Goal: Task Accomplishment & Management: Use online tool/utility

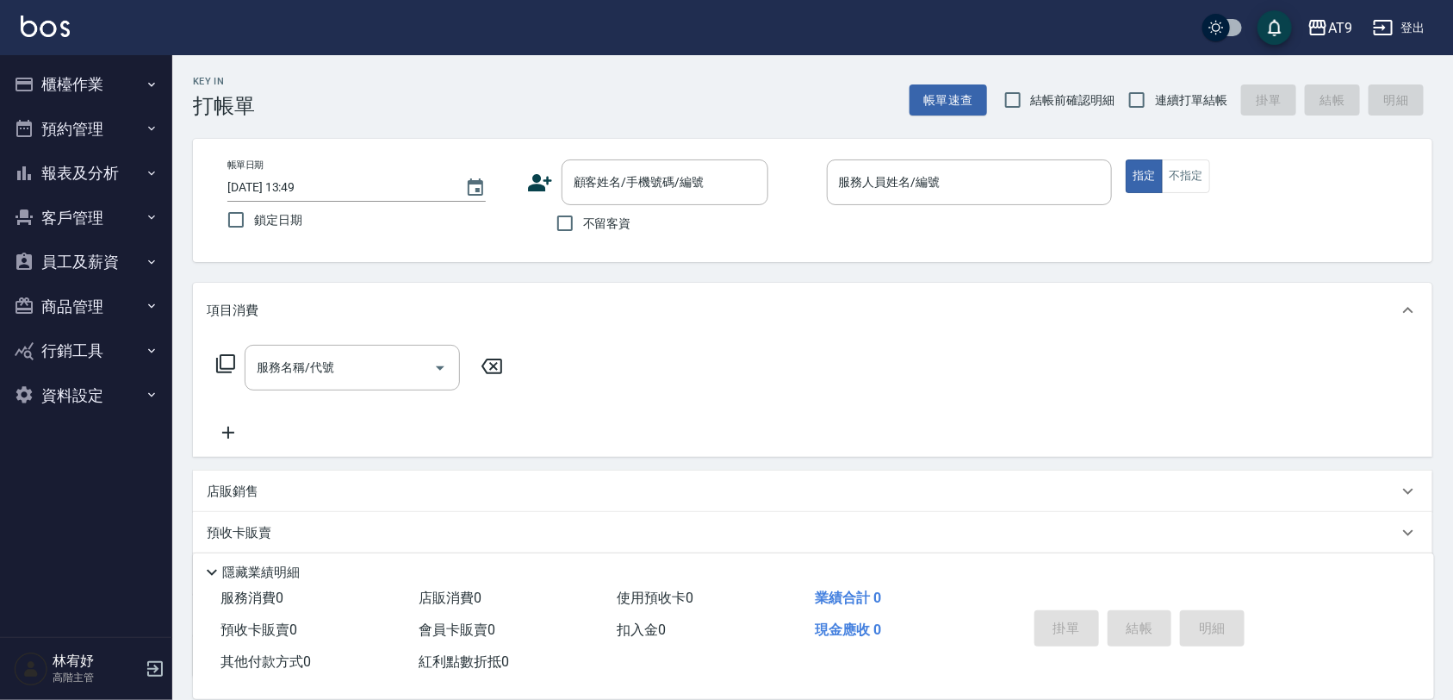
drag, startPoint x: 0, startPoint y: 0, endPoint x: 888, endPoint y: 65, distance: 890.6
click at [928, 60] on div "Key In 打帳單 帳單速查 結帳前確認明細 連續打單結帳 掛單 結帳 明細" at bounding box center [802, 86] width 1260 height 63
click at [604, 233] on label "不留客資" at bounding box center [589, 223] width 84 height 36
click at [583, 233] on input "不留客資" at bounding box center [565, 223] width 36 height 36
checkbox input "true"
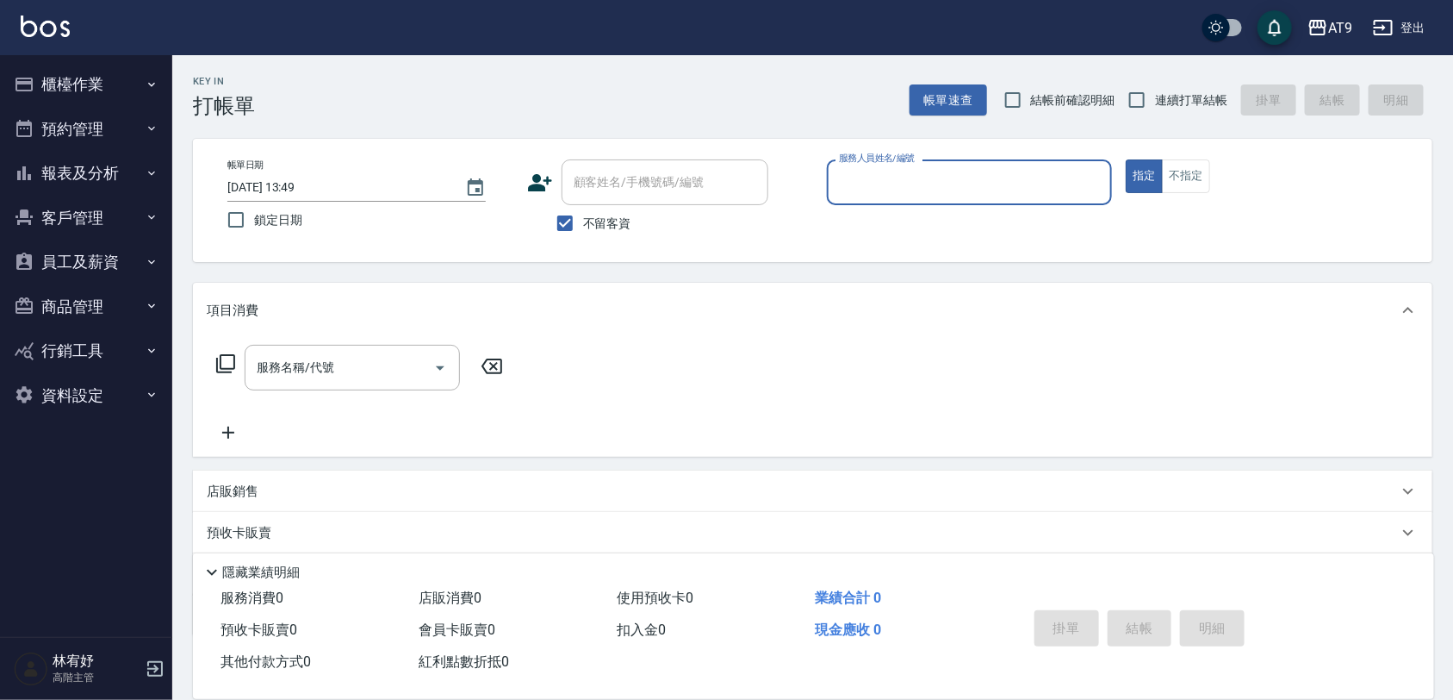
click at [1202, 104] on span "連續打單結帳" at bounding box center [1191, 100] width 72 height 18
click at [1155, 104] on input "連續打單結帳" at bounding box center [1137, 100] width 36 height 36
checkbox input "true"
click at [1054, 165] on div "服務人員姓名/編號" at bounding box center [970, 182] width 286 height 46
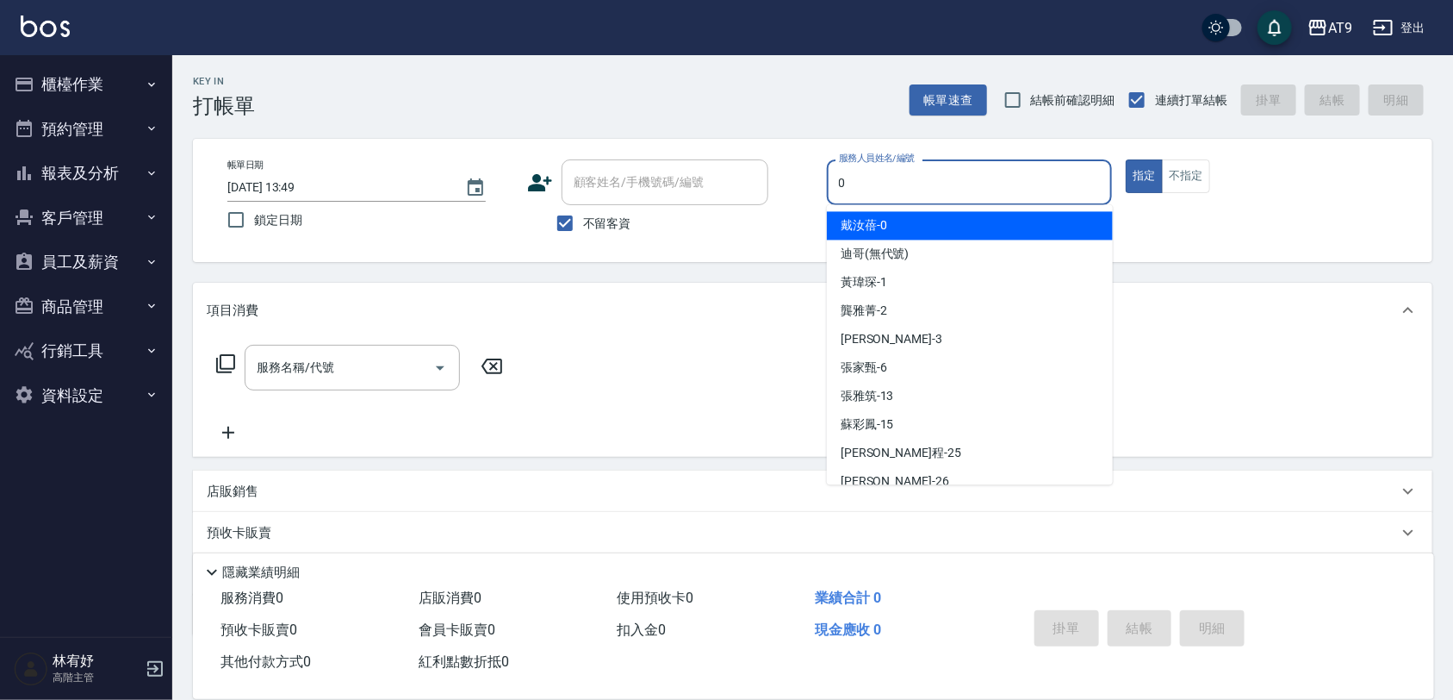
type input "0"
type button "true"
type input "[PERSON_NAME]-0"
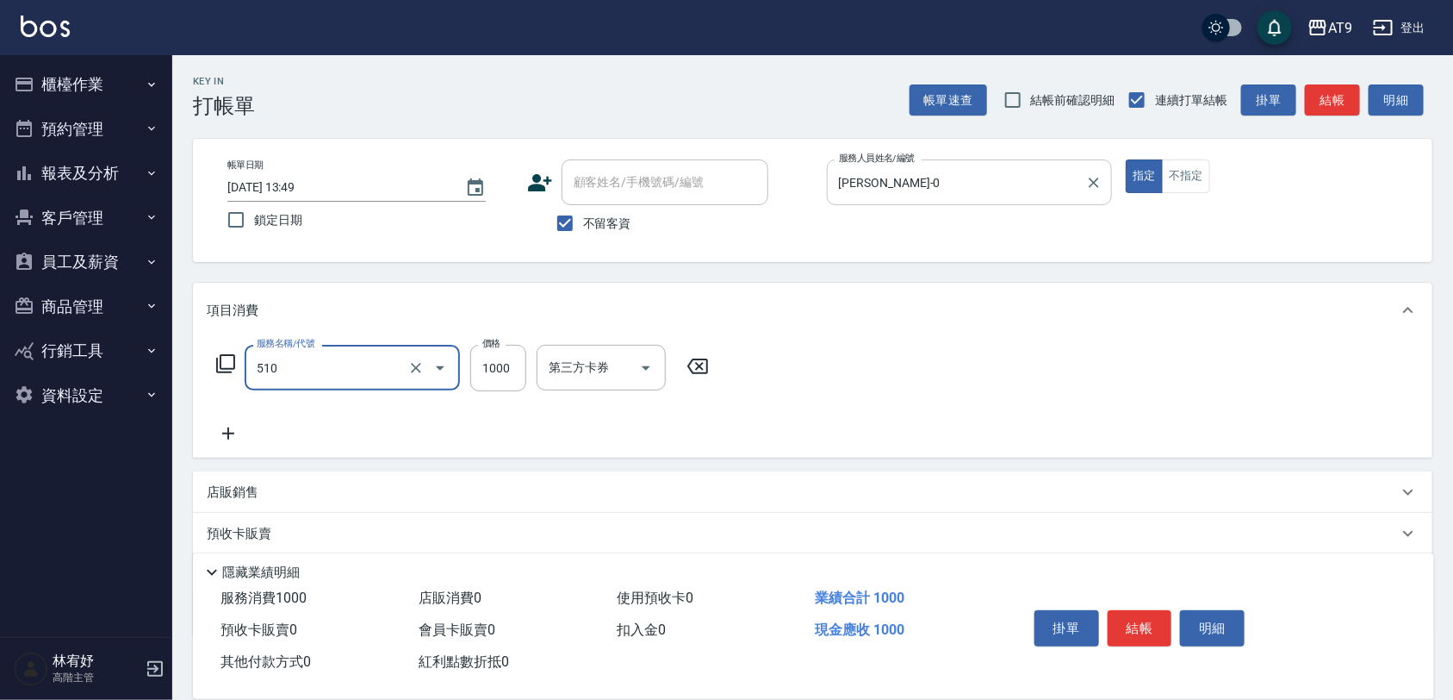
type input "染髮-2(510)"
type input "1099"
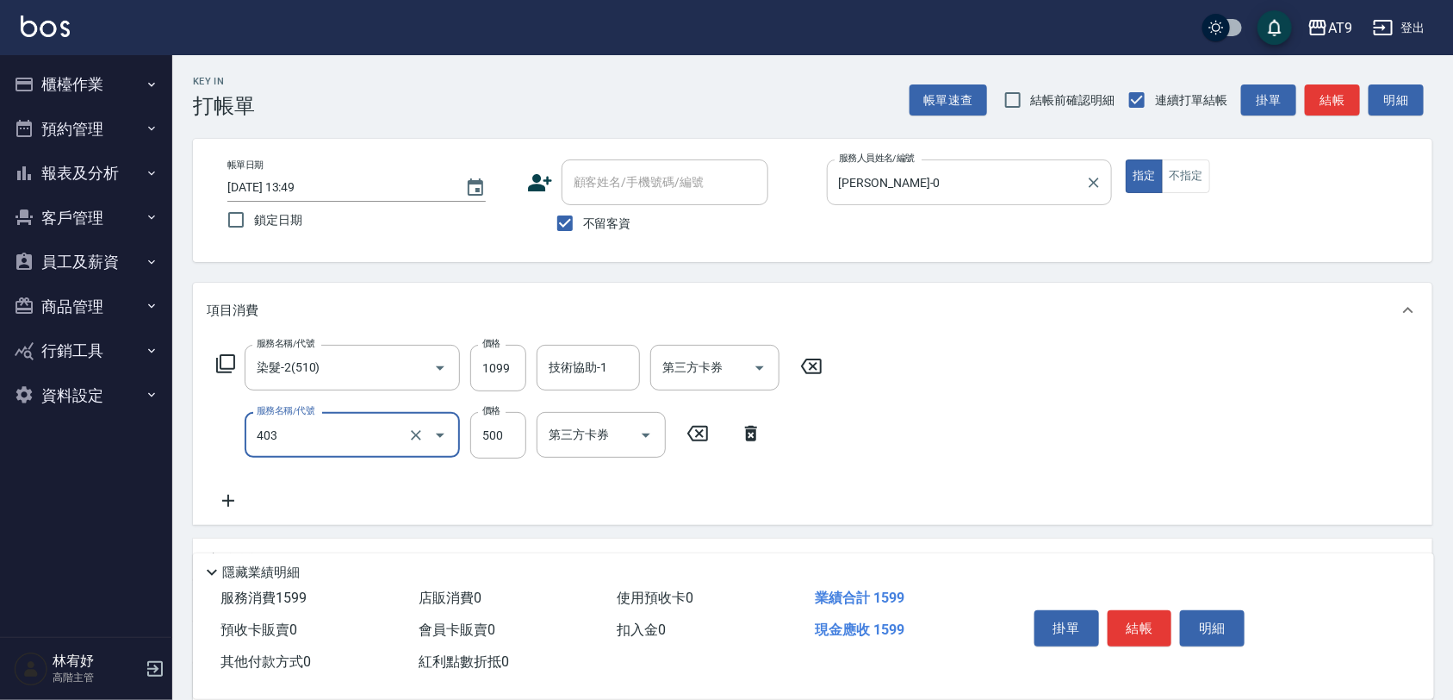
type input "天天護髮(403)"
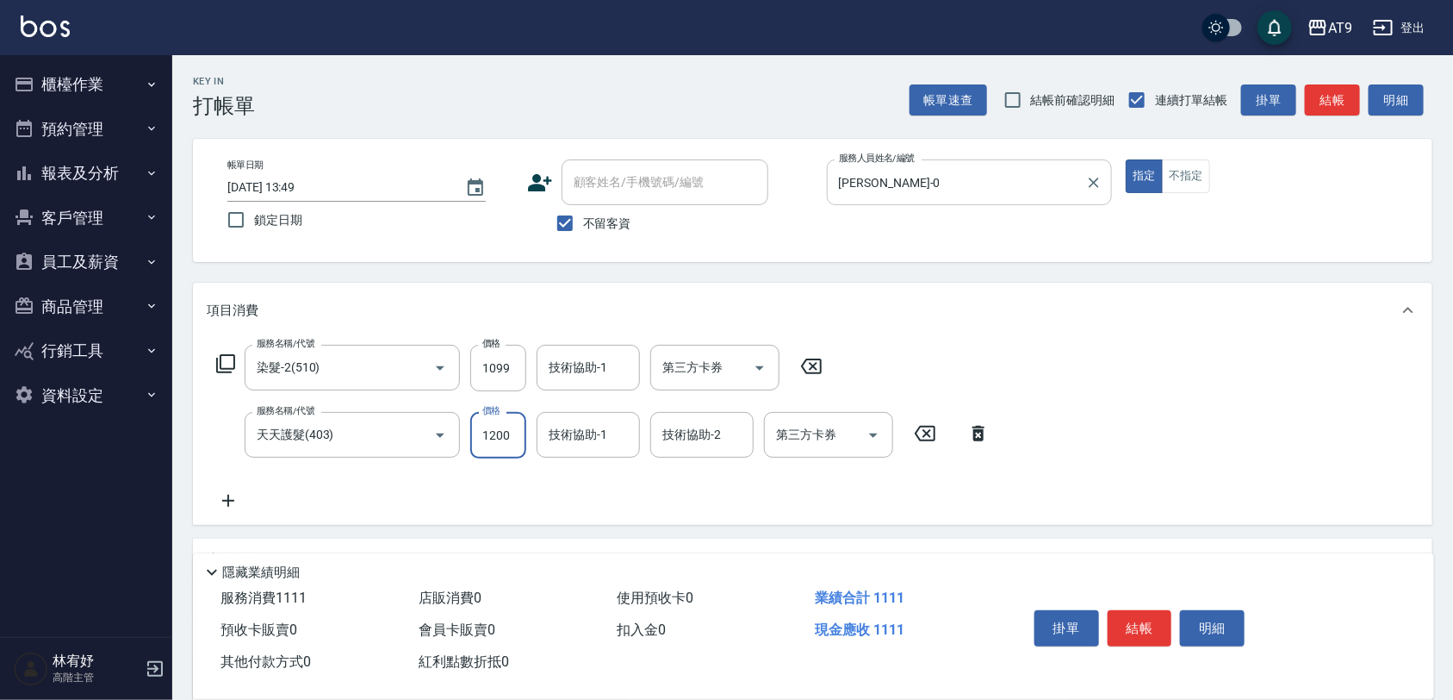
type input "1200"
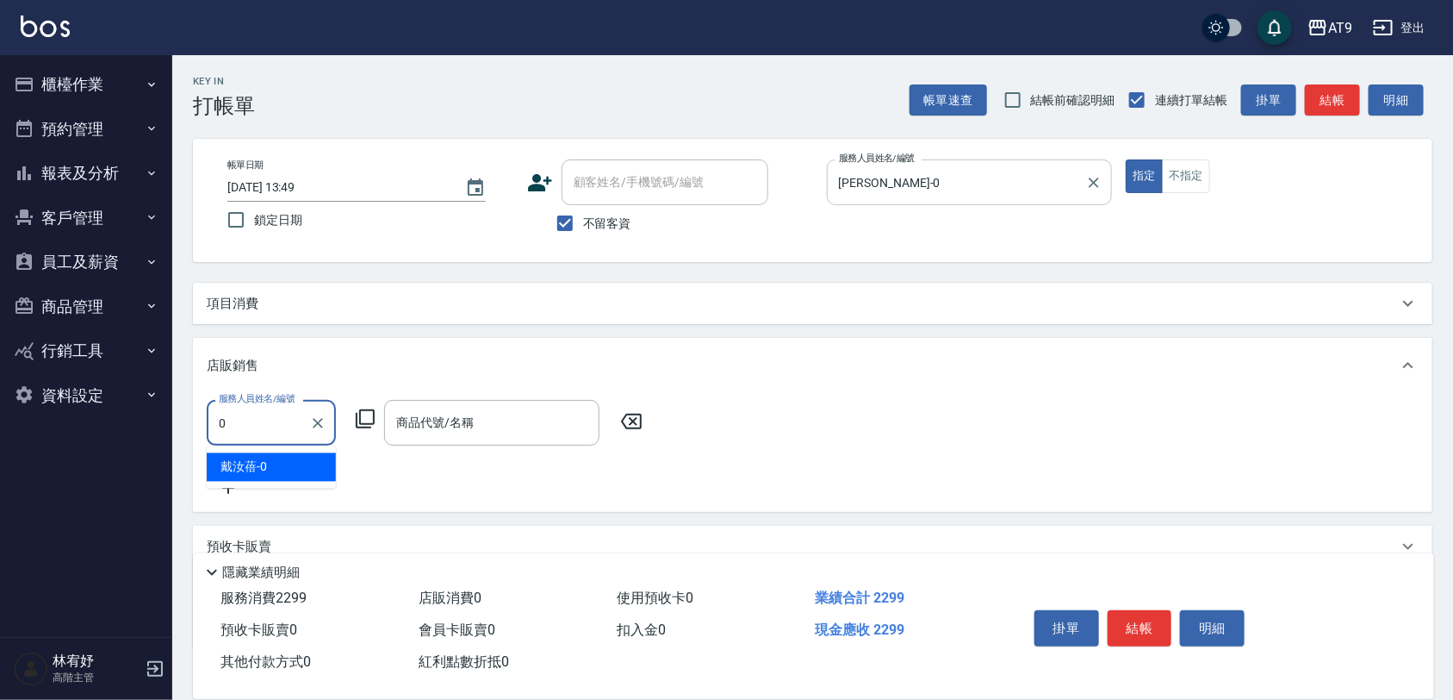
type input "[PERSON_NAME]-0"
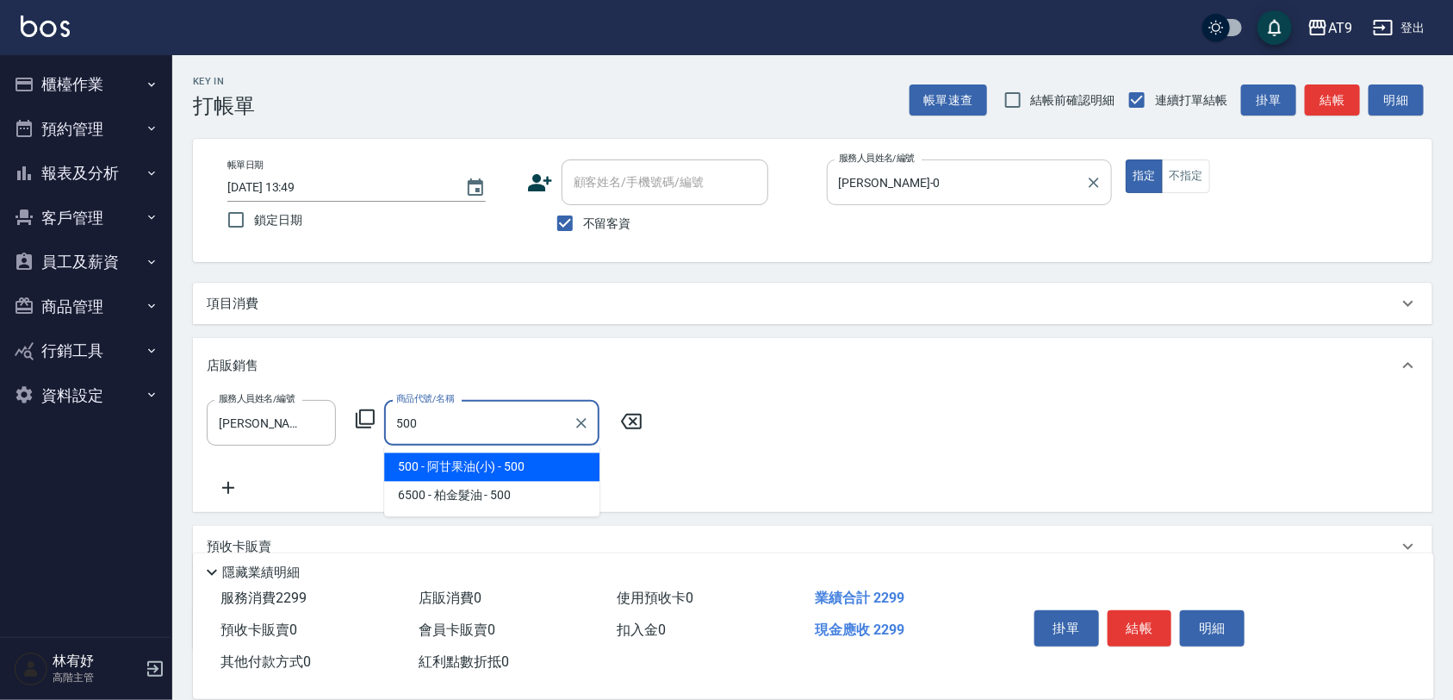
type input "阿甘果油(小)"
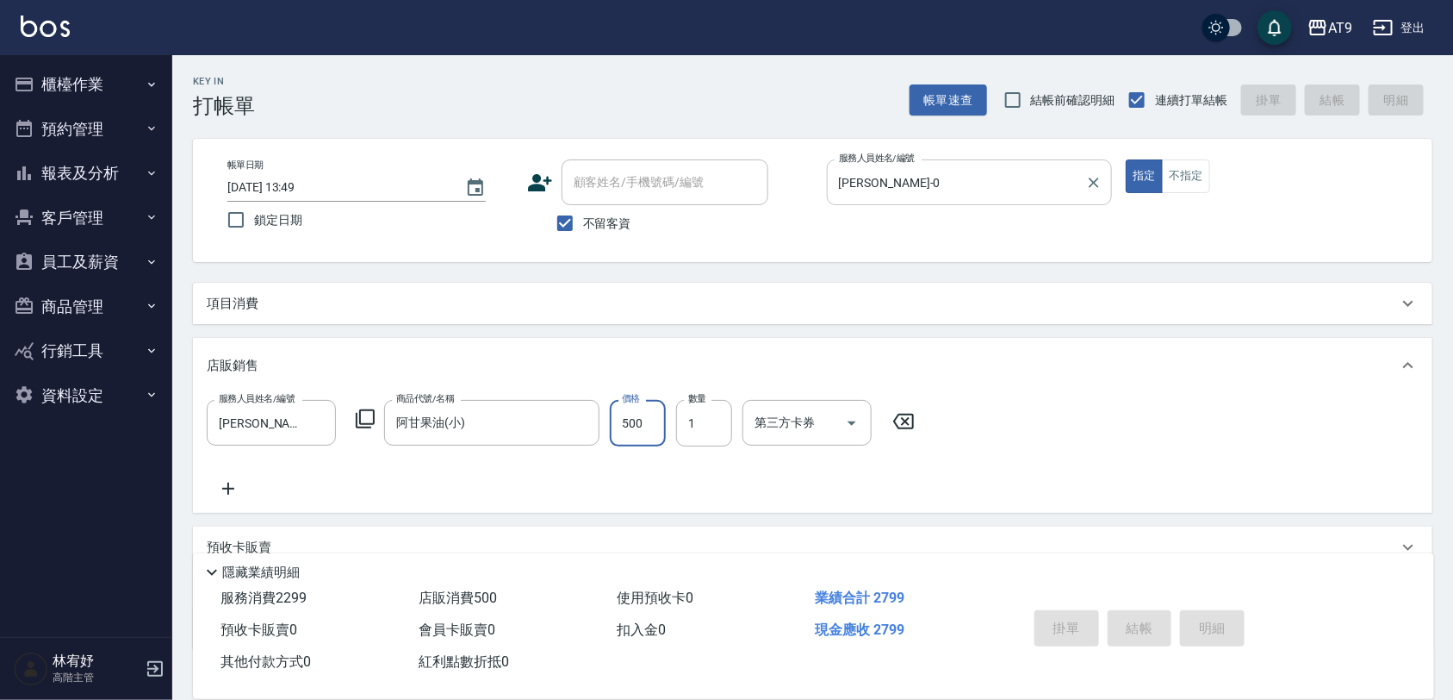
type input "[DATE] 19:21"
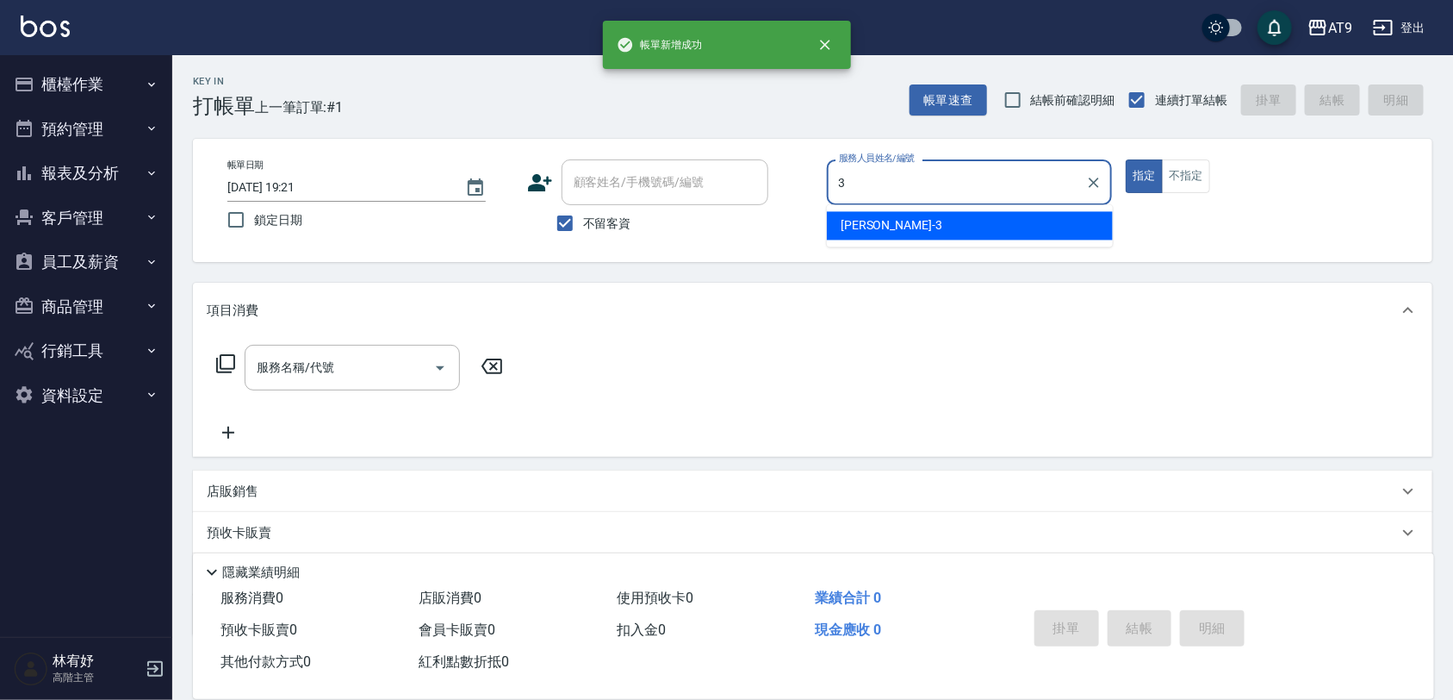
type input "FANNY-3"
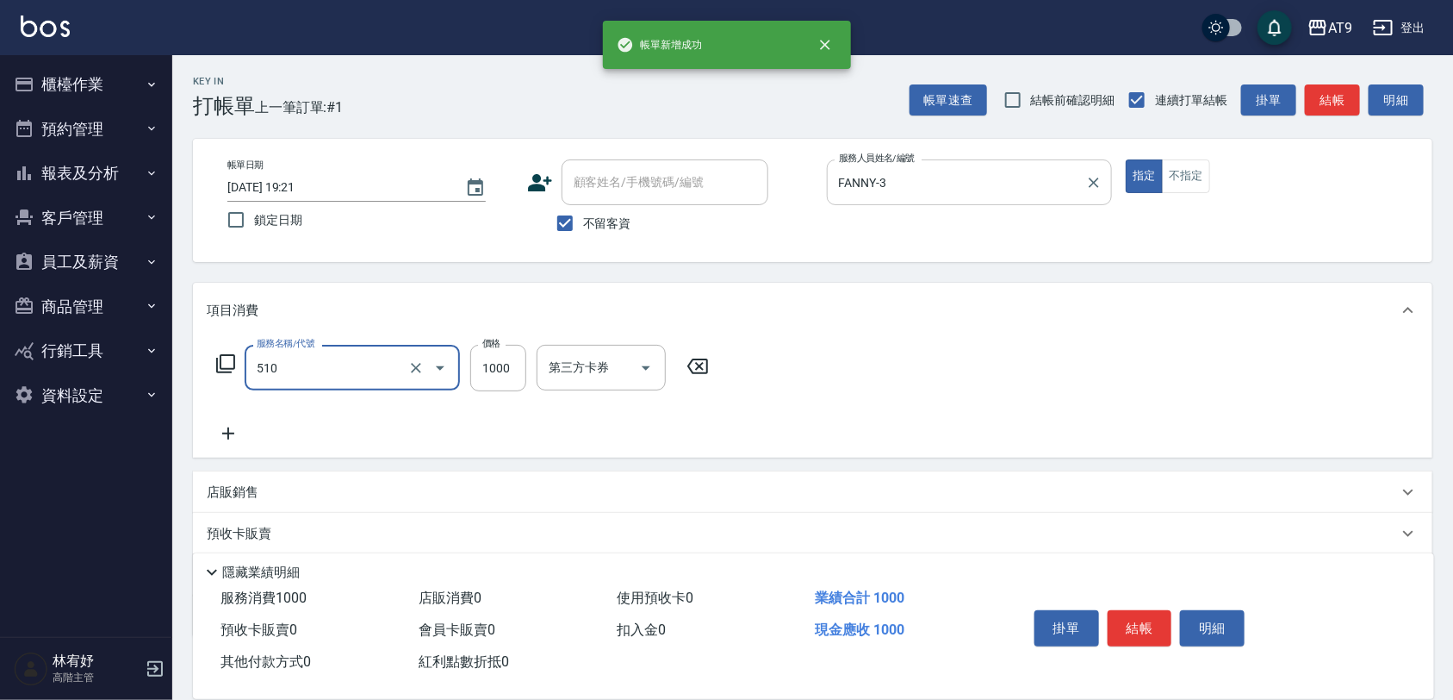
type input "染髮-2(510)"
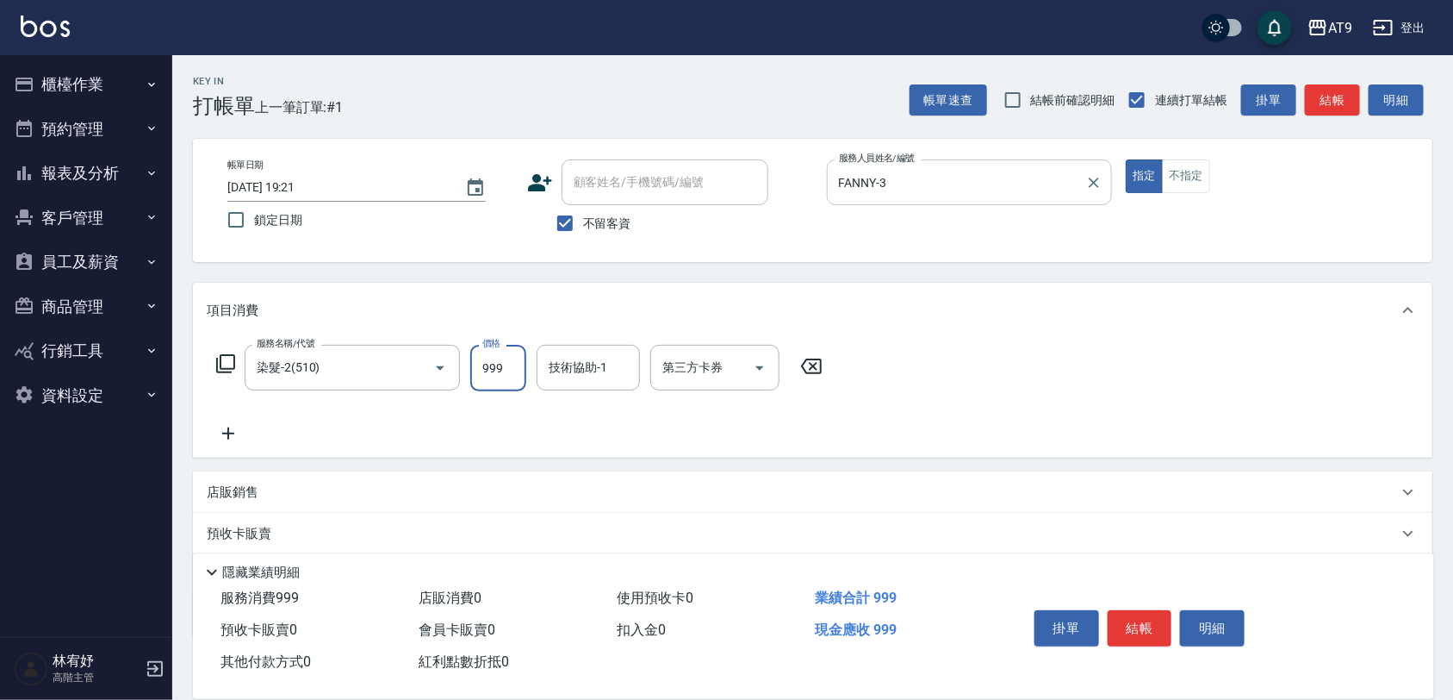
type input "999"
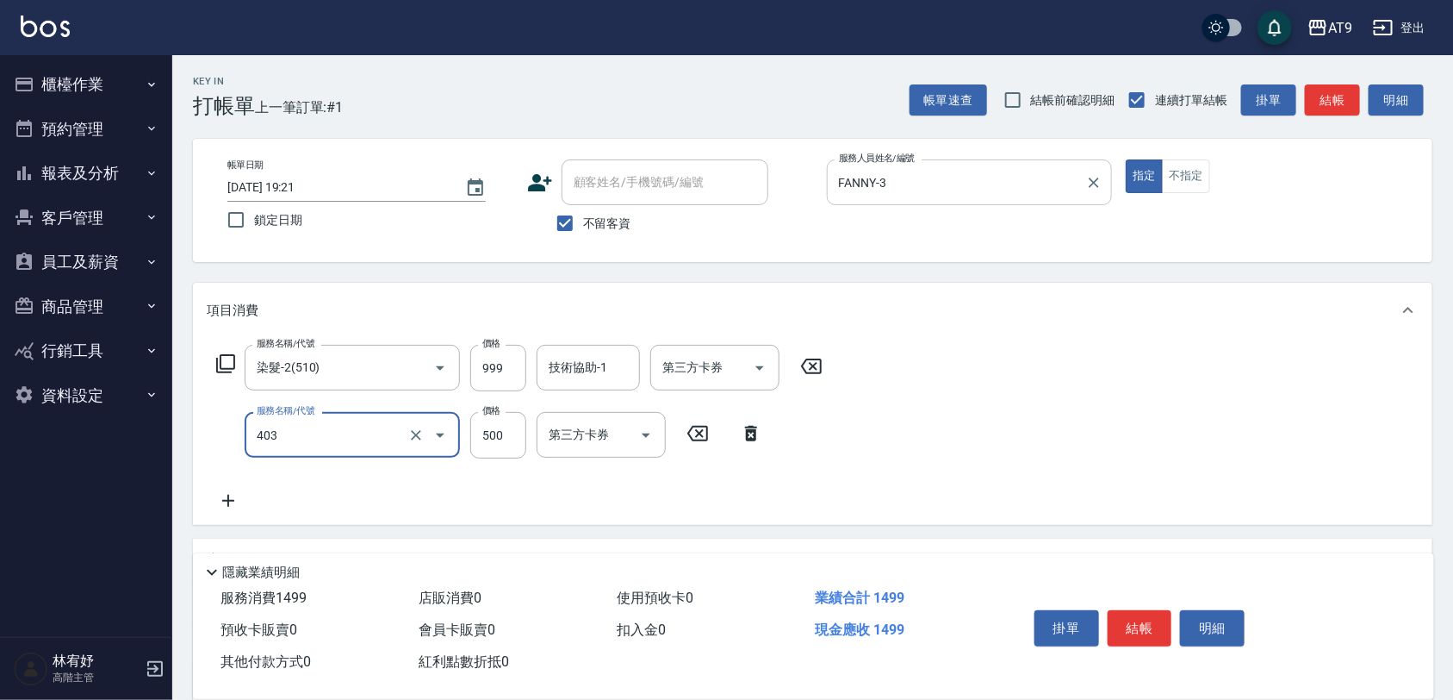
type input "天天護髮(403)"
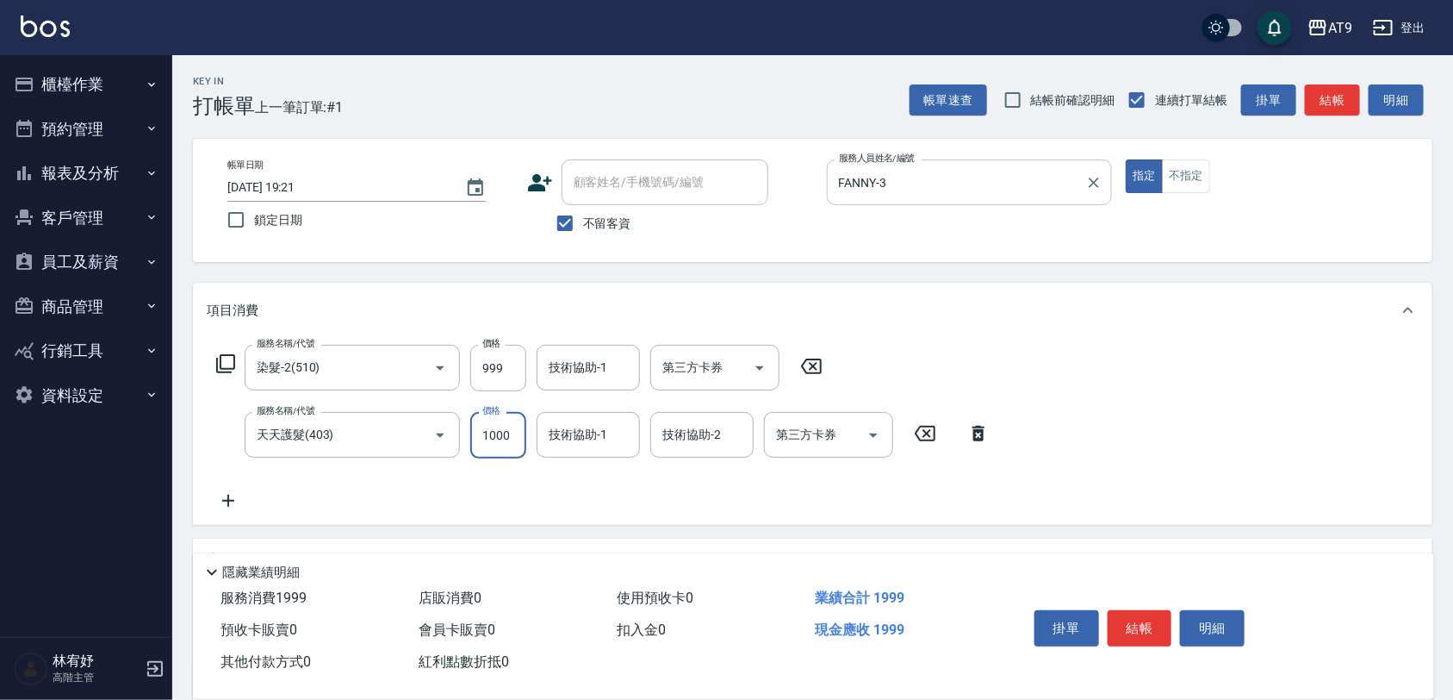
type input "1000"
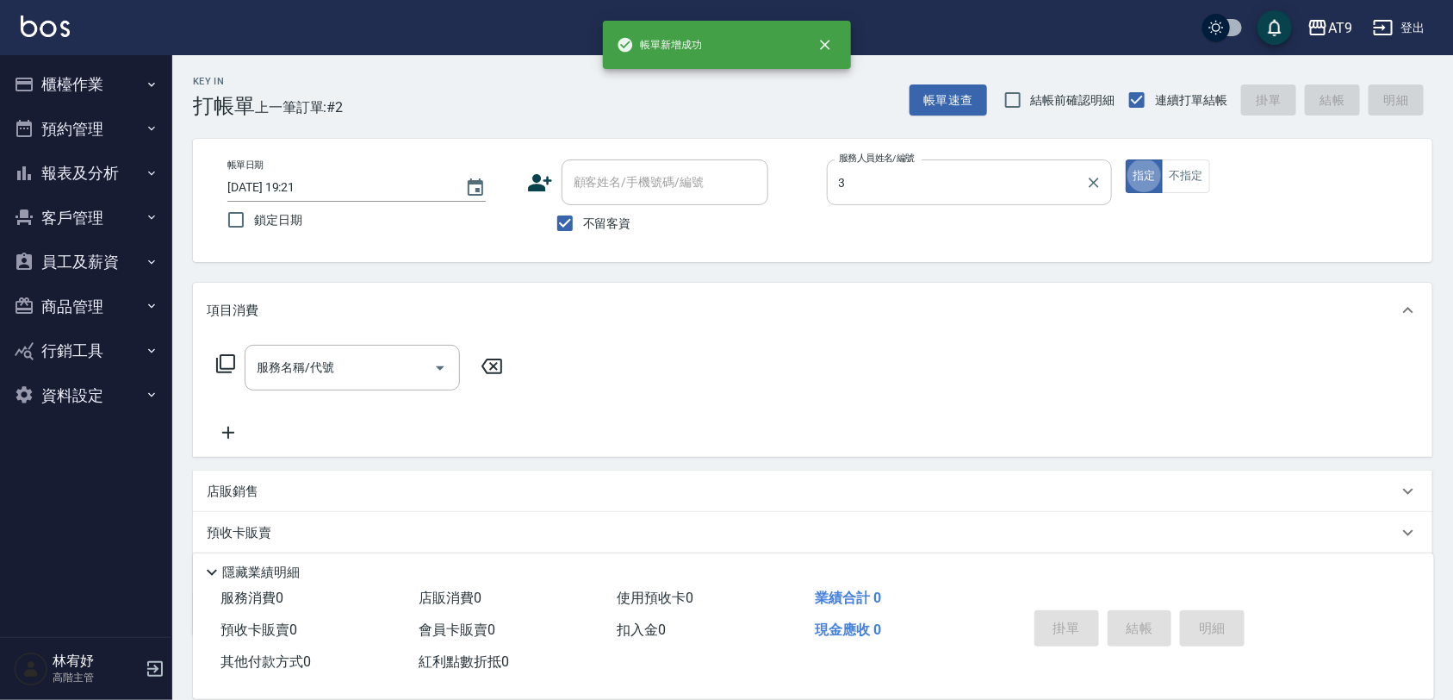
type input "FANNY-3"
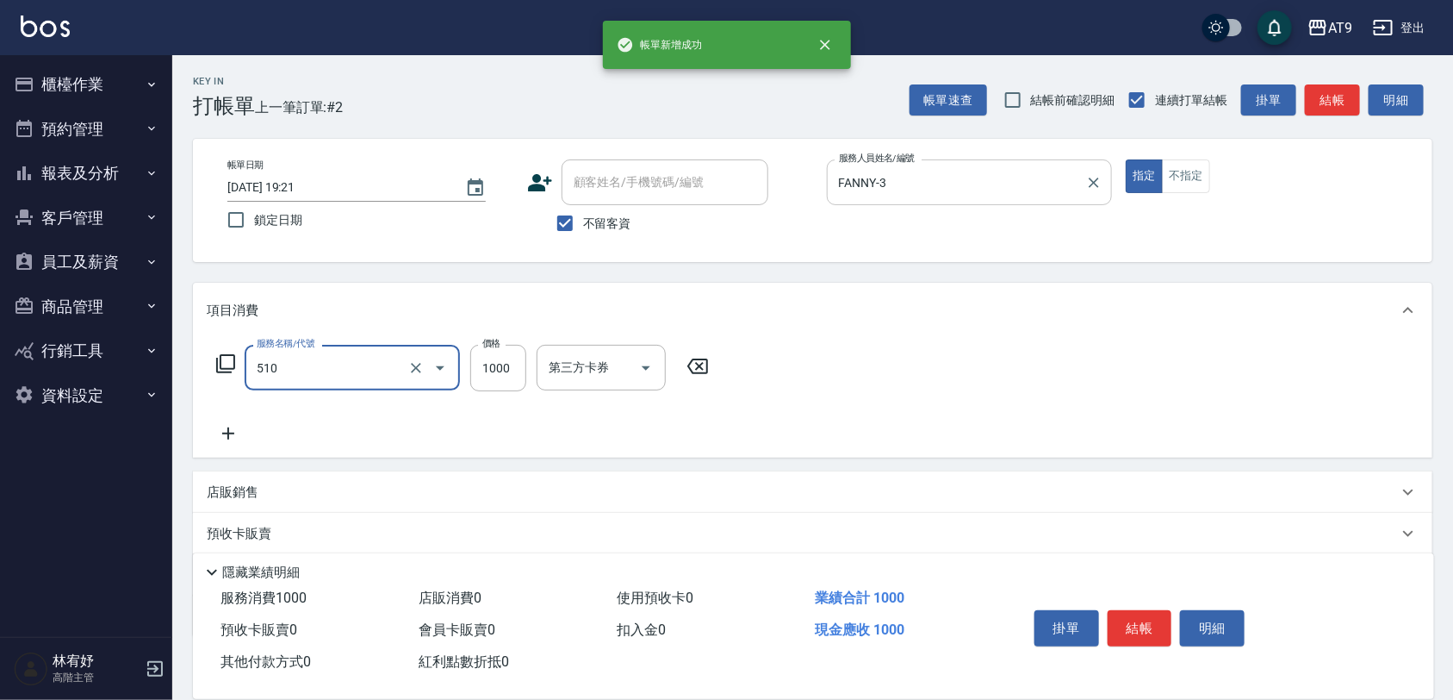
type input "染髮-2(510)"
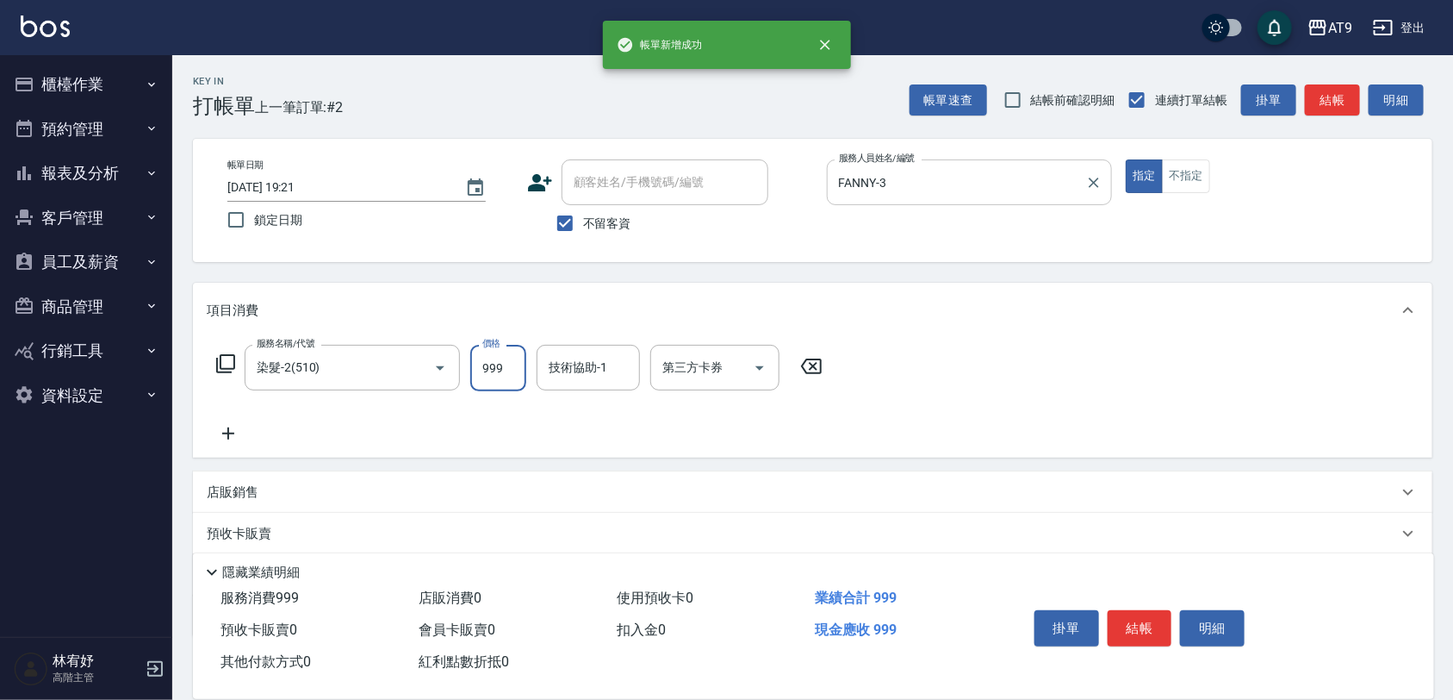
type input "999"
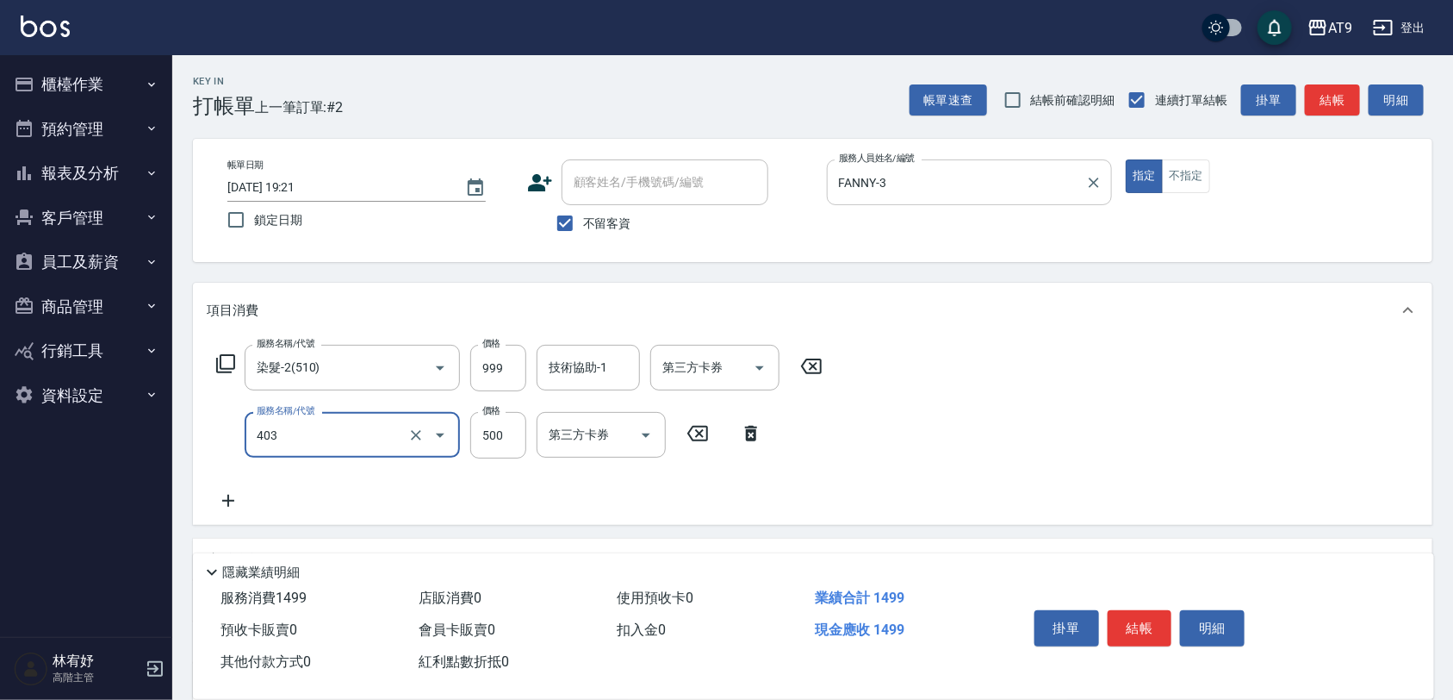
type input "天天護髮(403)"
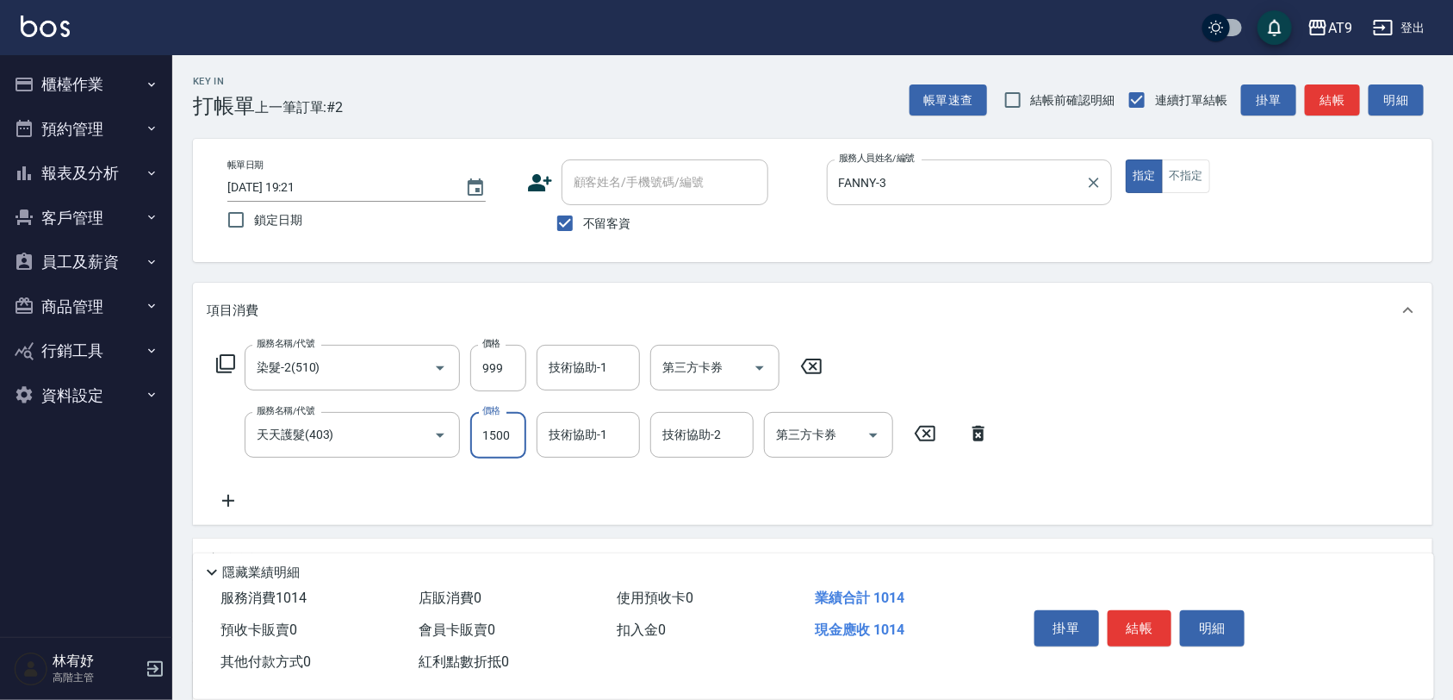
type input "1500"
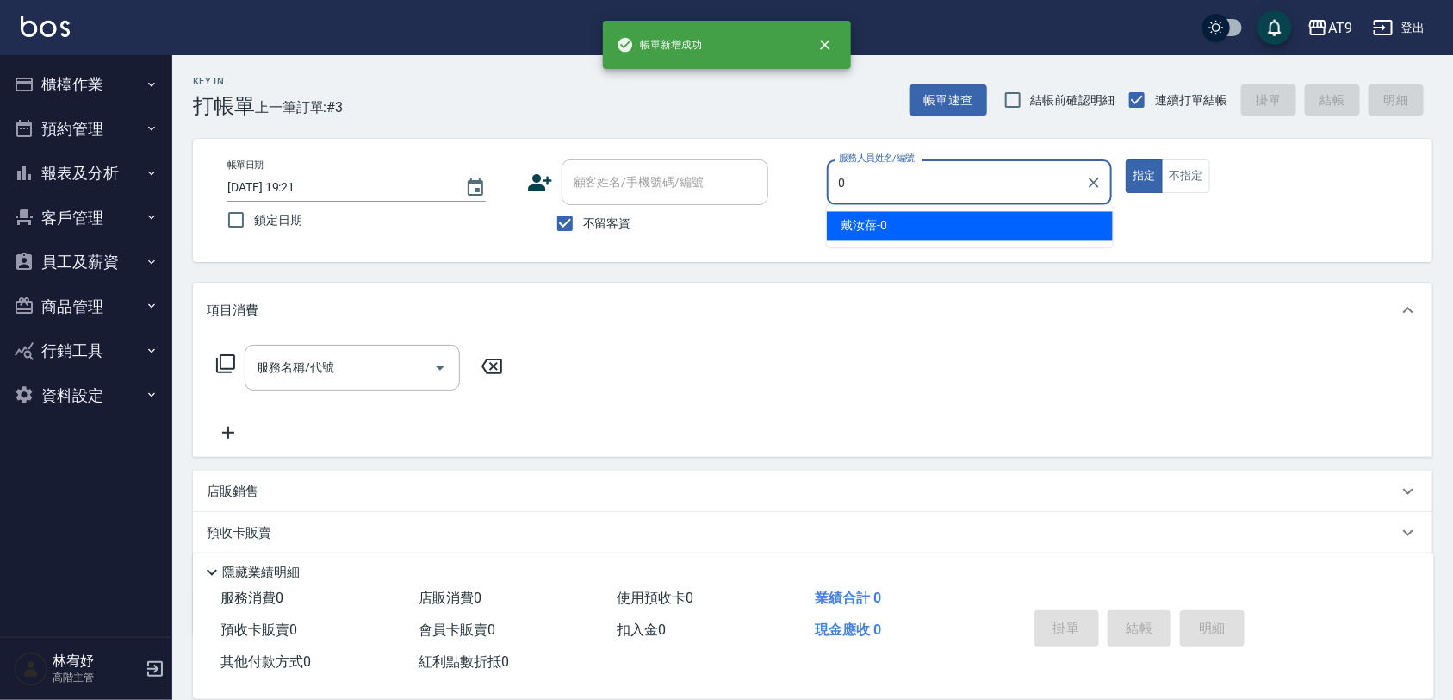
type input "[PERSON_NAME]-0"
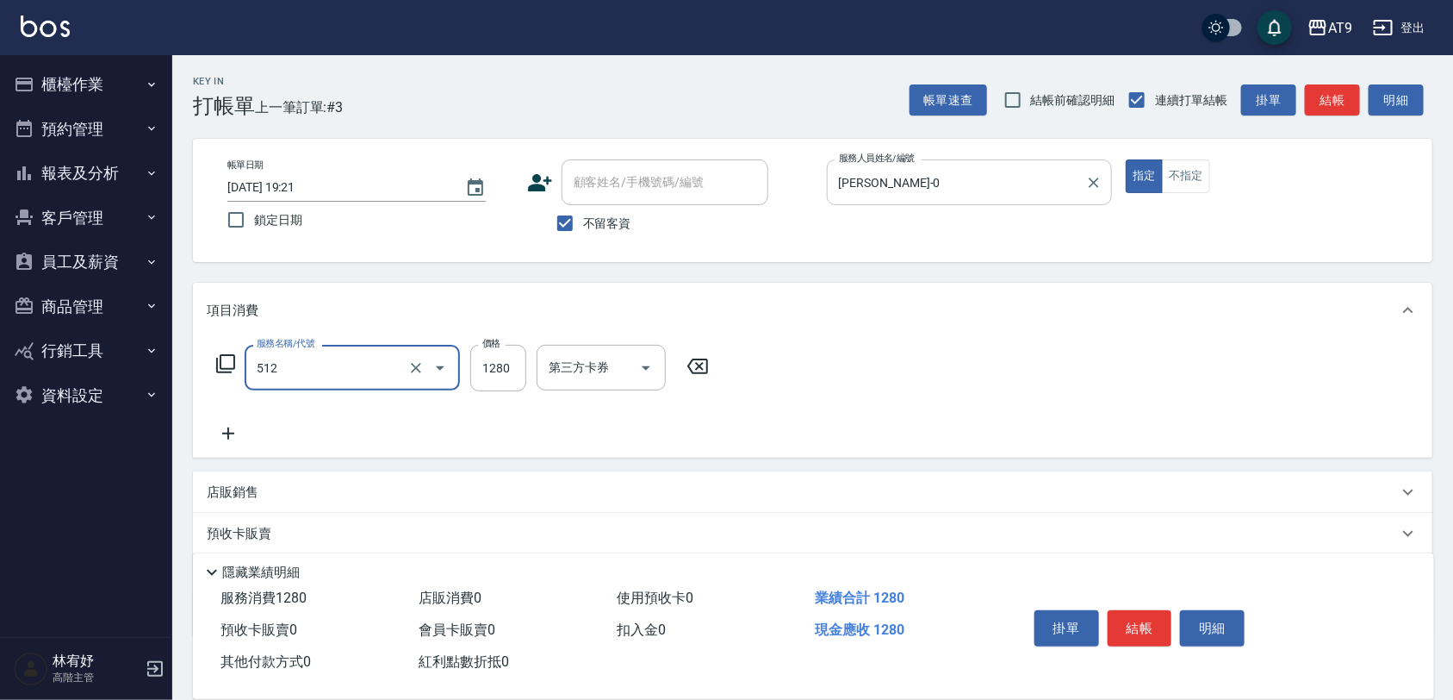
type input "染髮-3(512)"
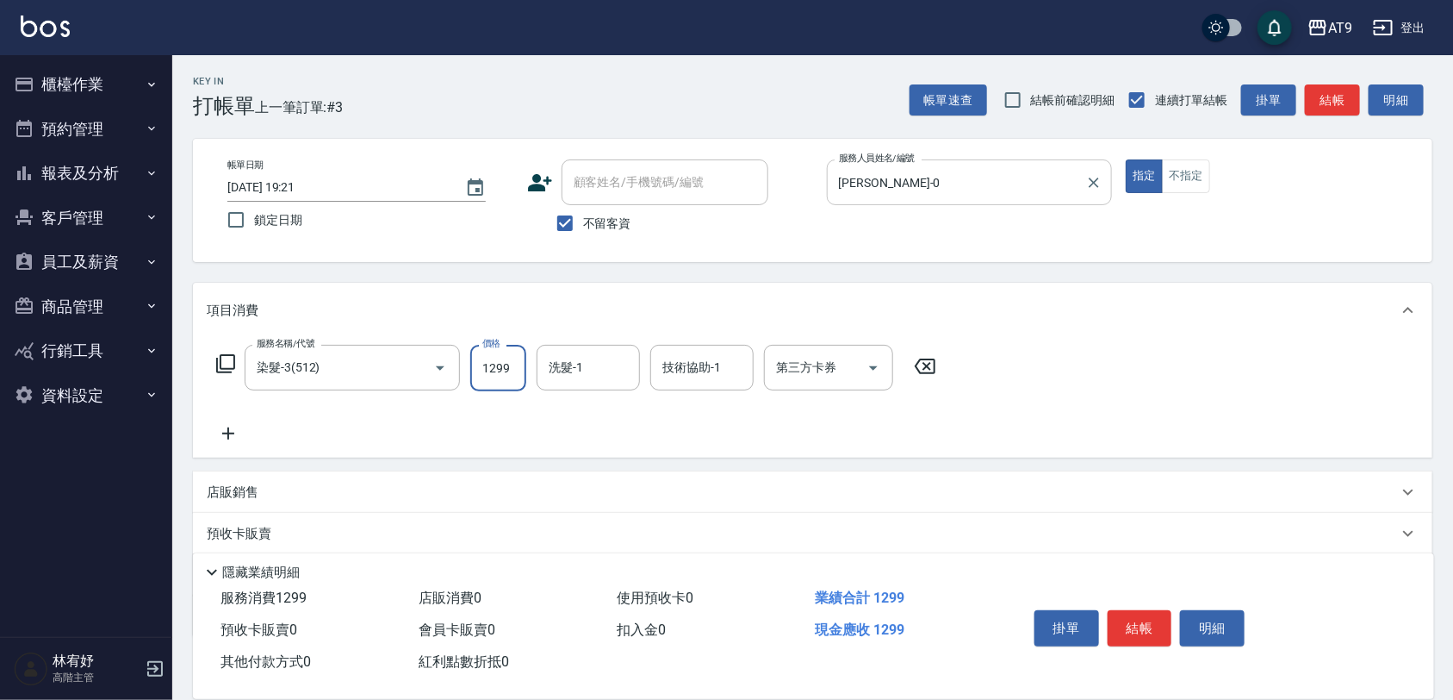
type input "1299"
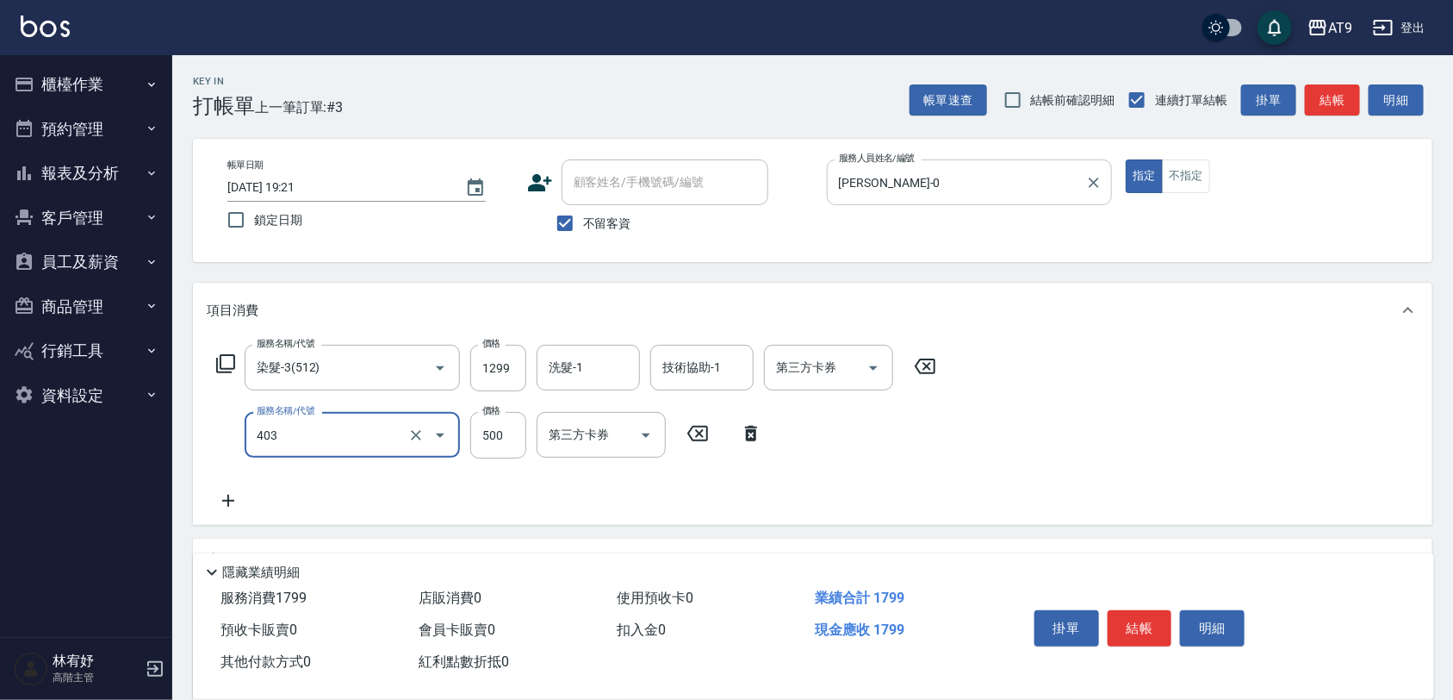
type input "天天護髮(403)"
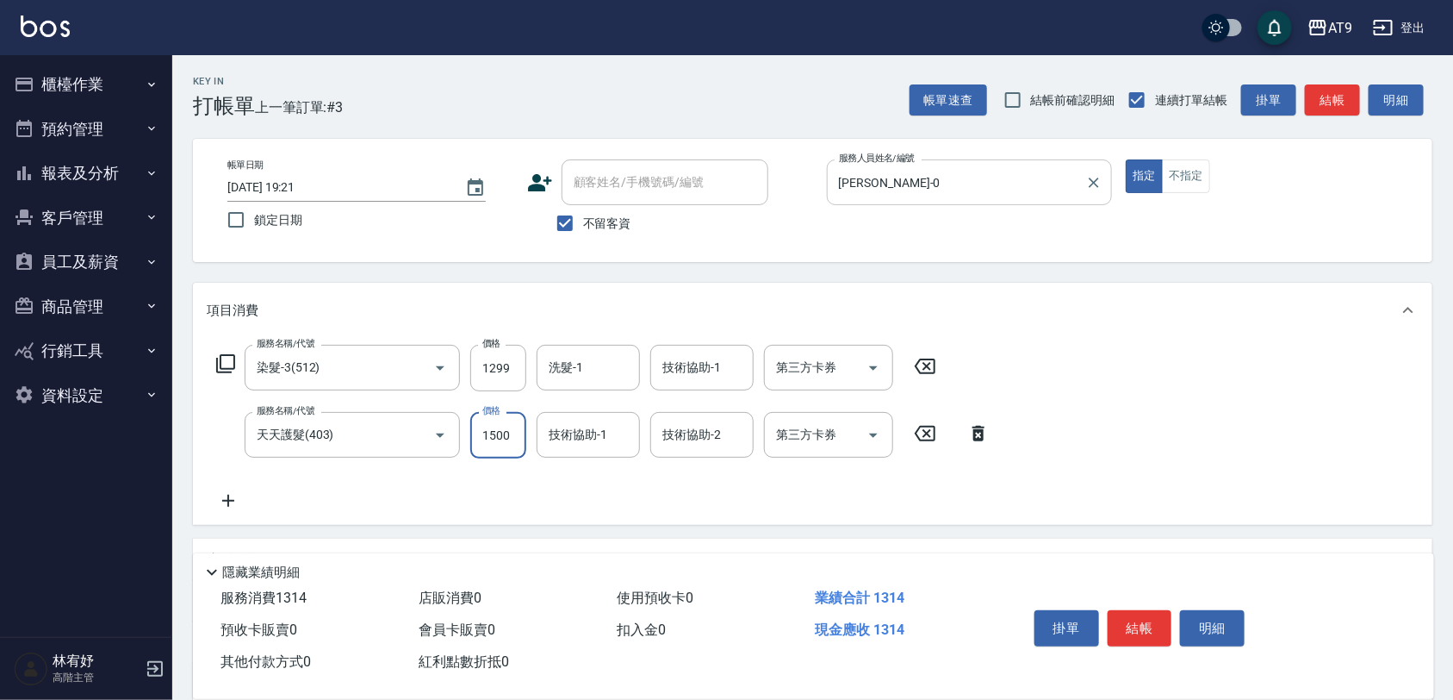
type input "1500"
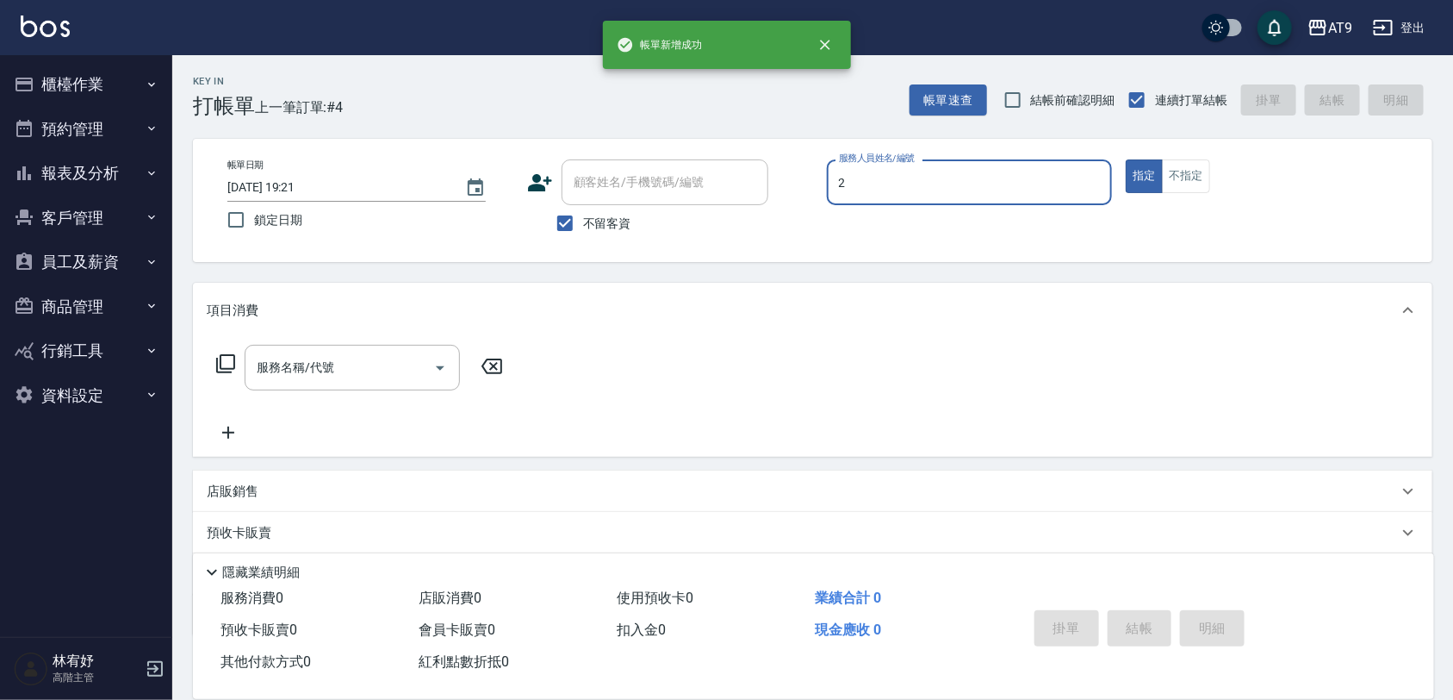
type input "[PERSON_NAME]-2"
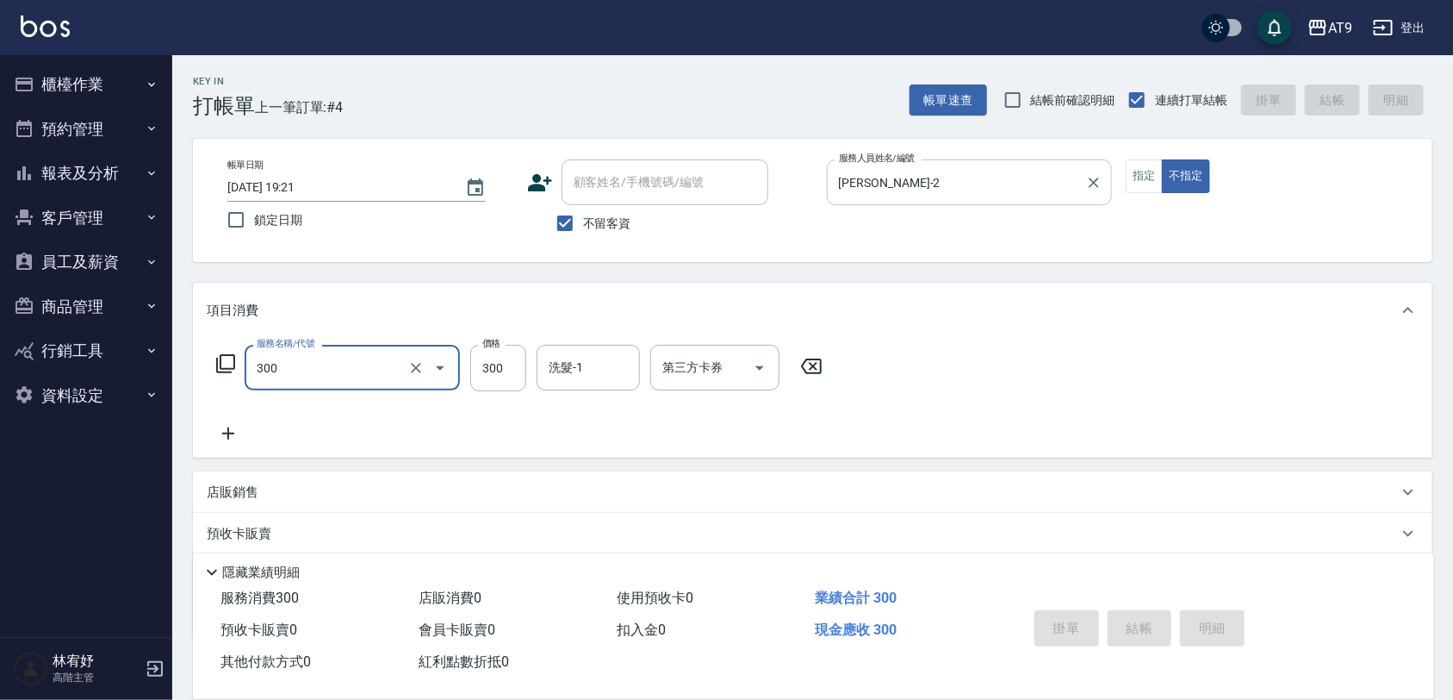
type input "300"
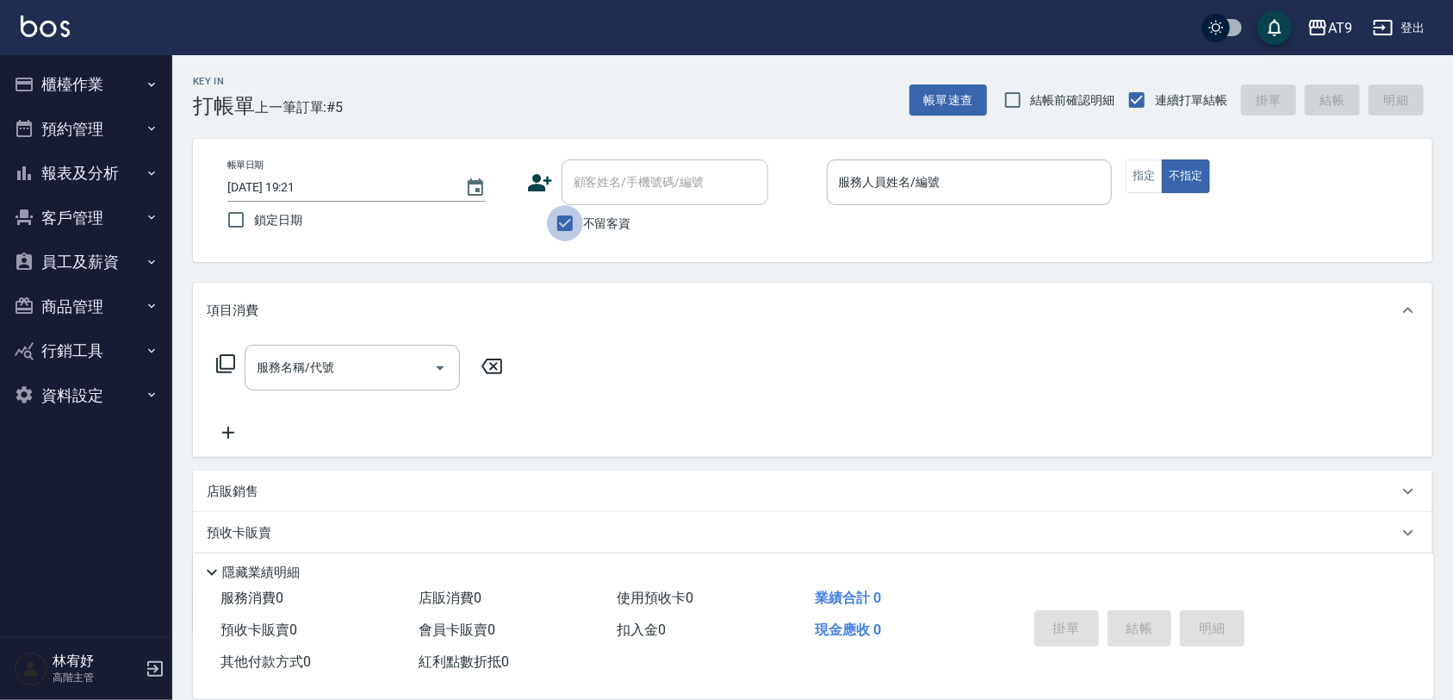
drag, startPoint x: 1212, startPoint y: 28, endPoint x: 576, endPoint y: 213, distance: 663.1
click at [576, 213] on input "不留客資" at bounding box center [565, 223] width 36 height 36
checkbox input "false"
click at [687, 175] on div "顧客姓名/手機號碼/編號 顧客姓名/手機號碼/編號" at bounding box center [665, 182] width 207 height 46
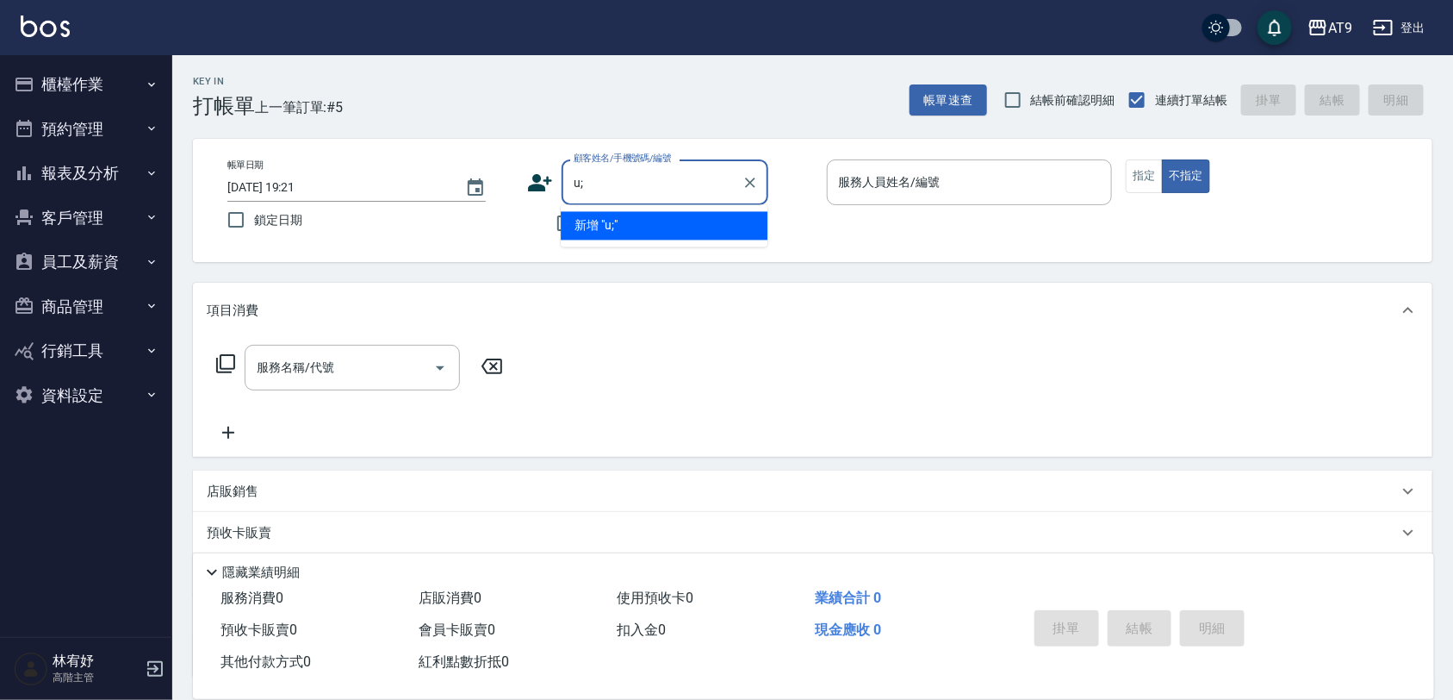
type input "u"
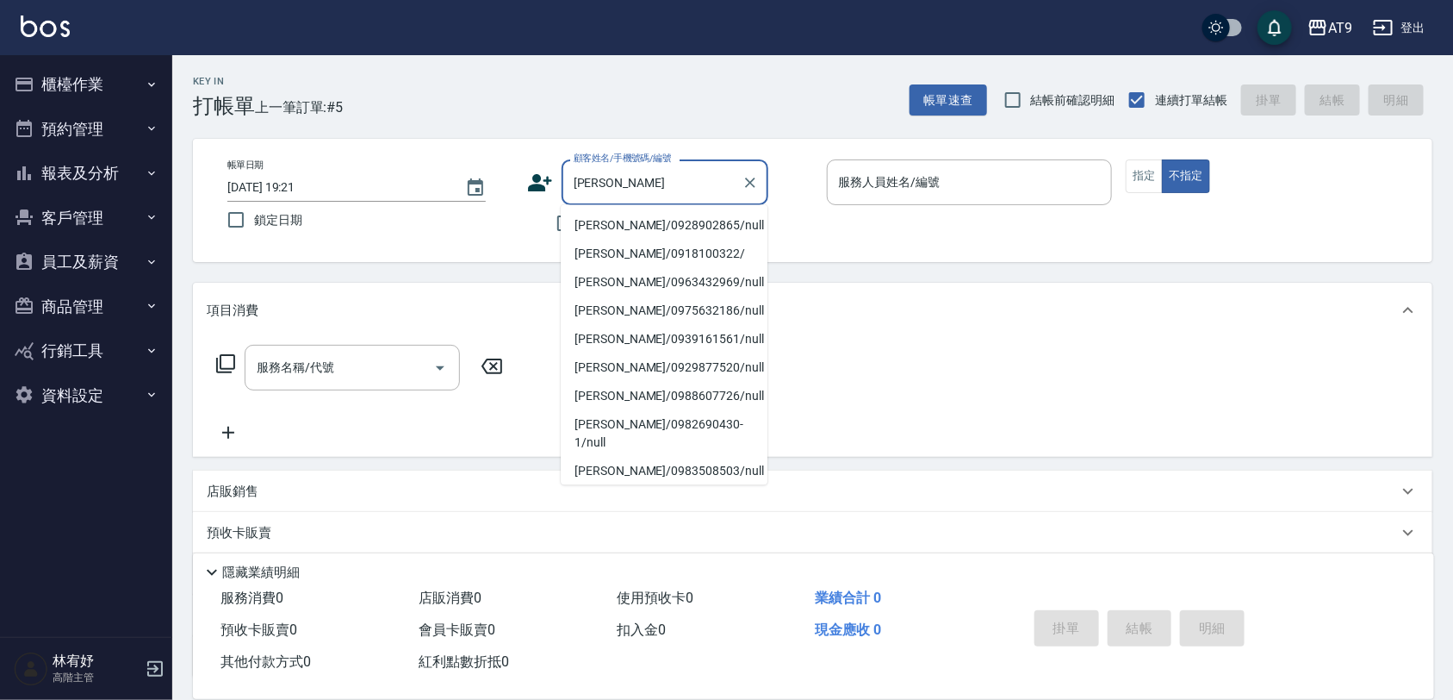
type input "[PERSON_NAME]/0928902865/null"
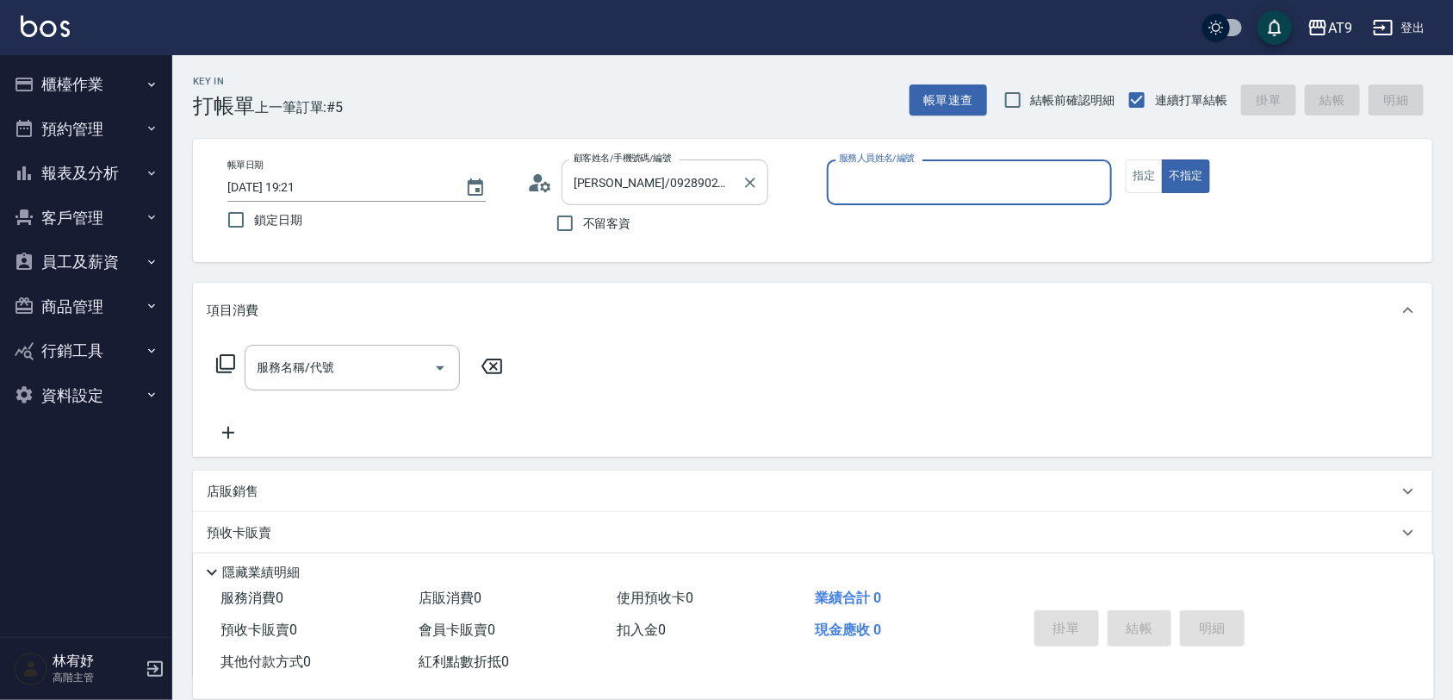
type input "[PERSON_NAME]-0"
click at [1162, 159] on button "不指定" at bounding box center [1186, 176] width 48 height 34
type button "false"
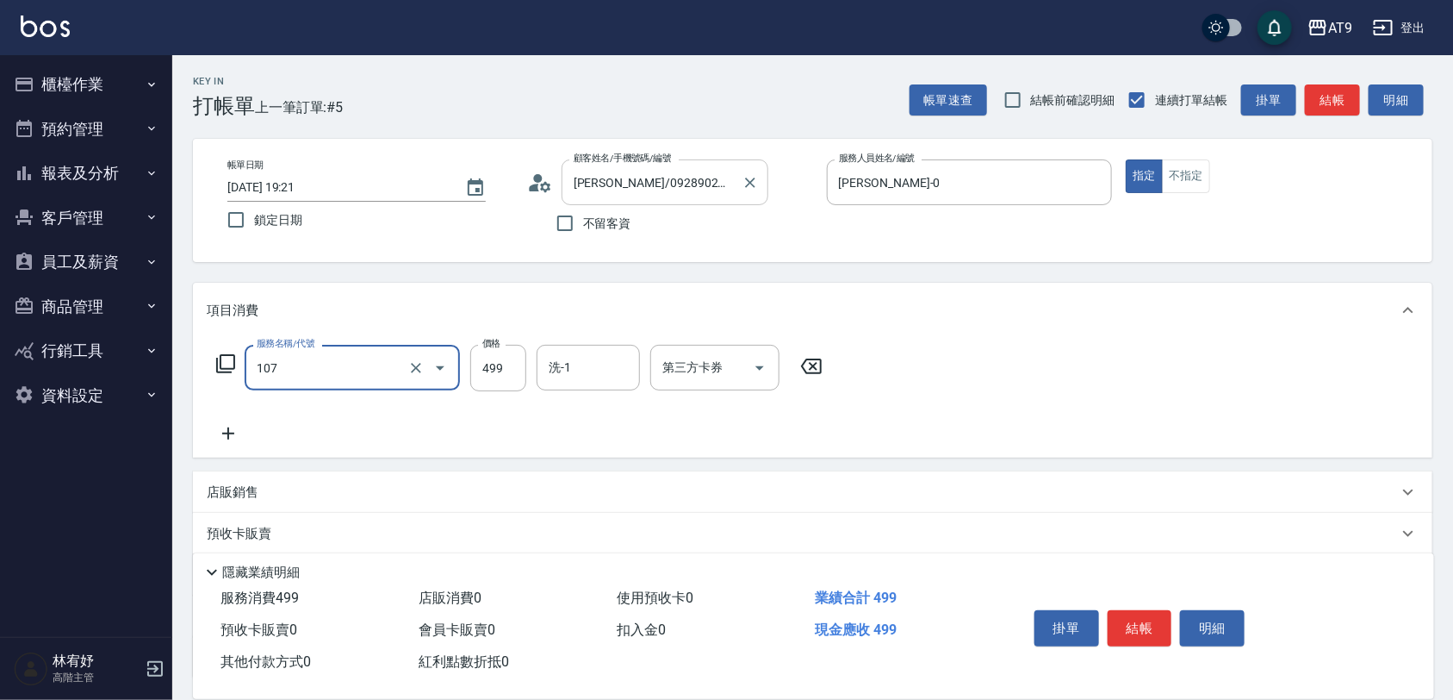
type input "舒活499(107)"
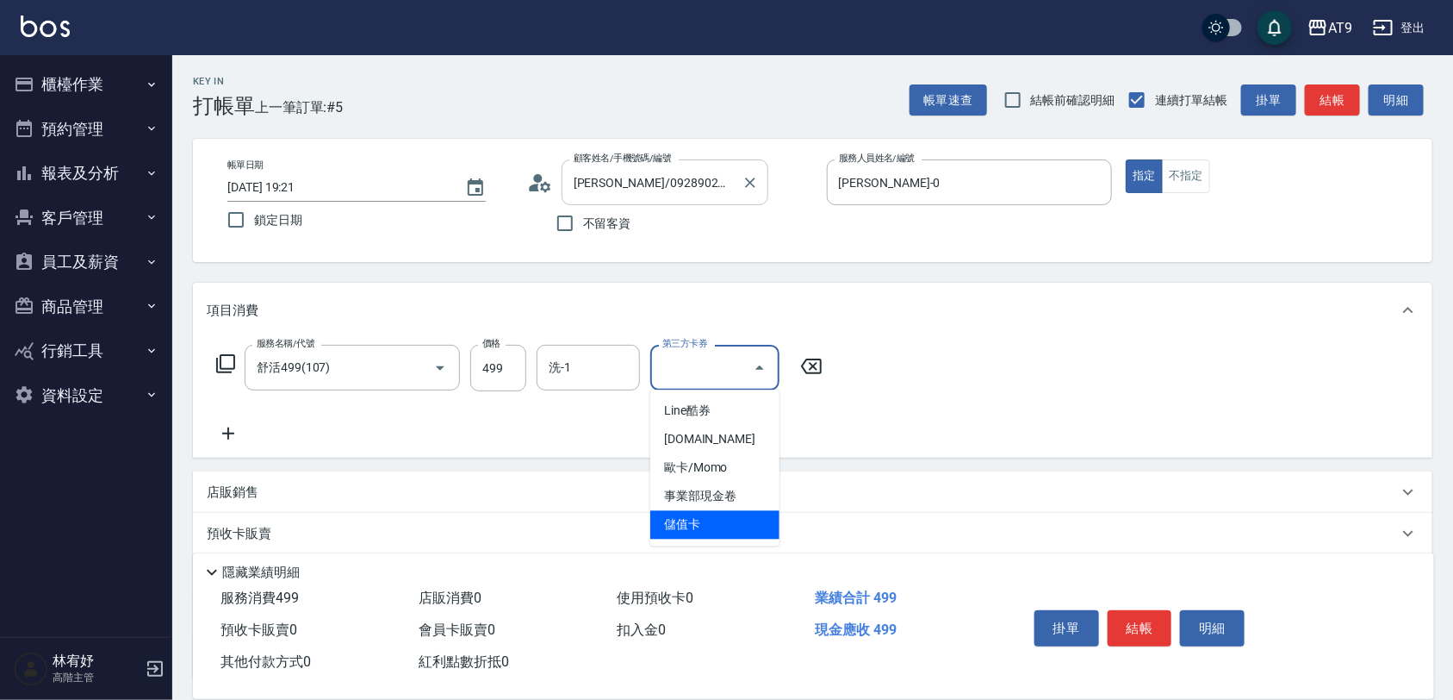
type input "儲值卡"
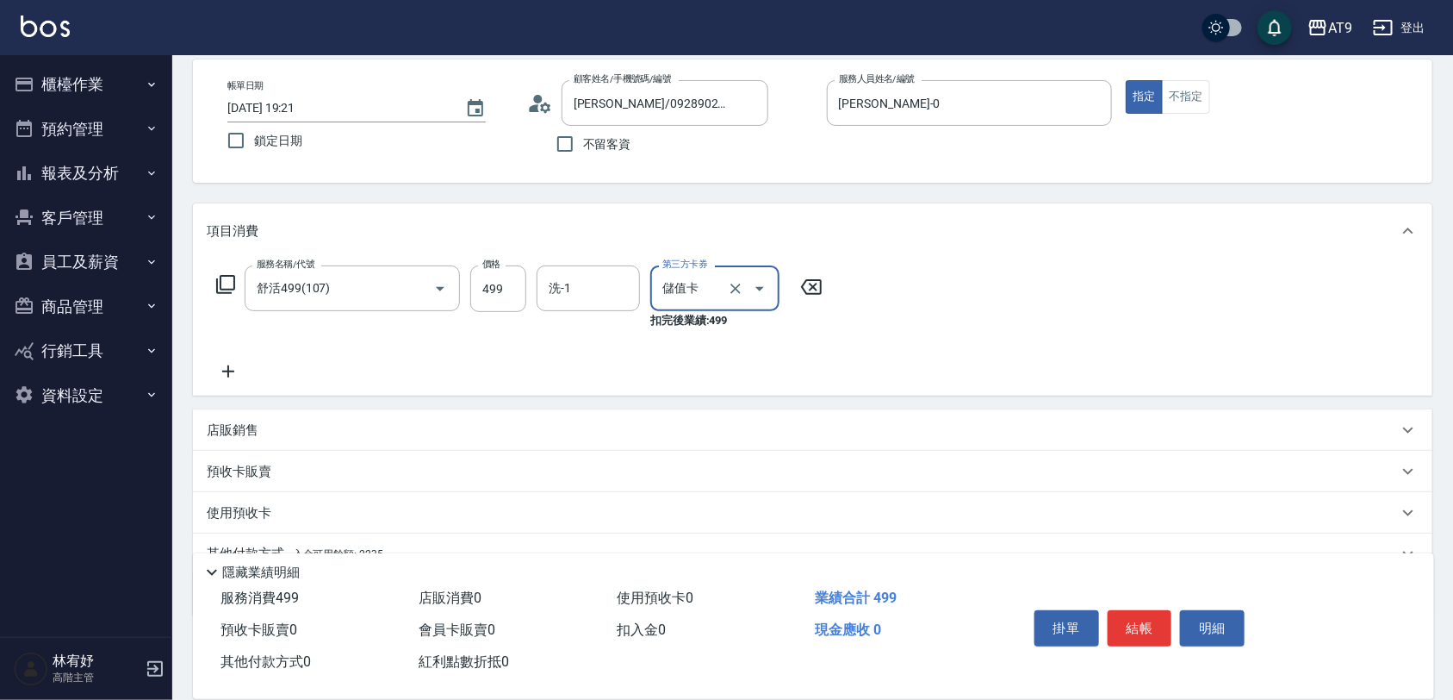
scroll to position [159, 0]
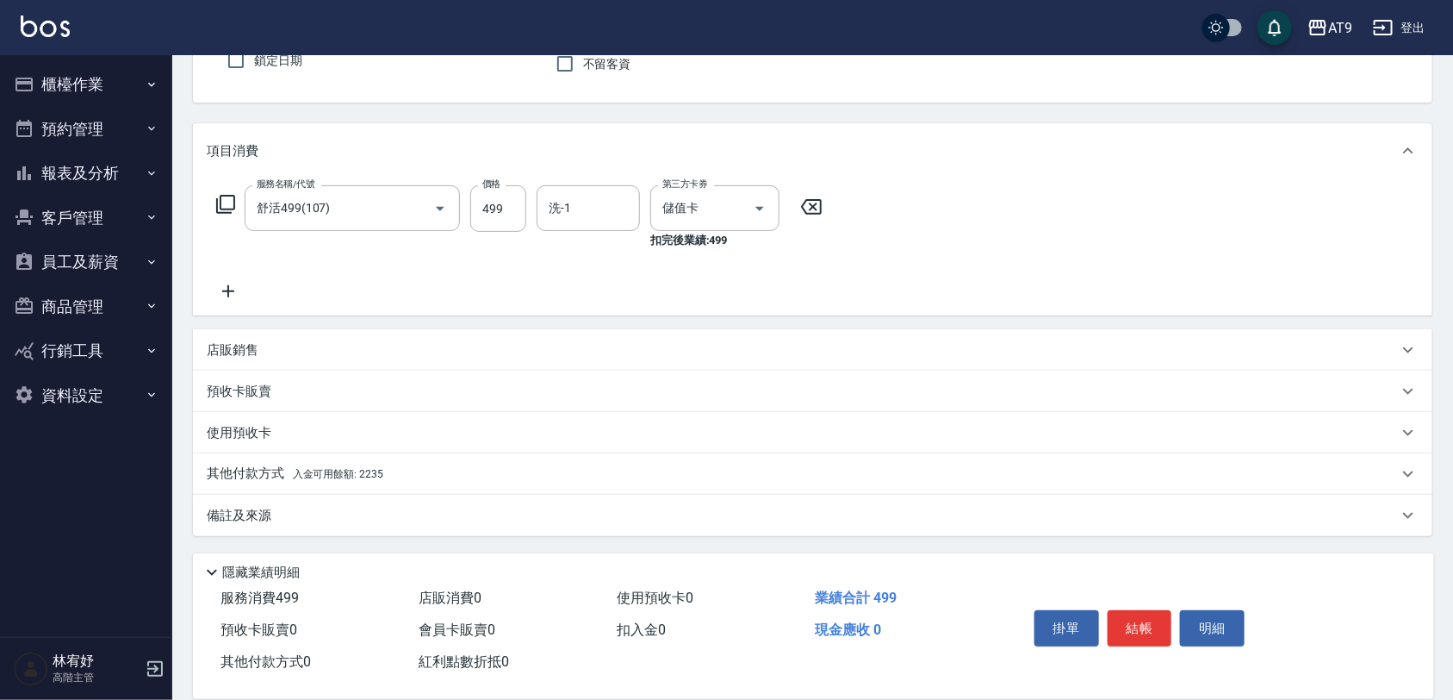
click at [414, 470] on div "其他付款方式 入金可用餘額: 2235" at bounding box center [802, 473] width 1191 height 19
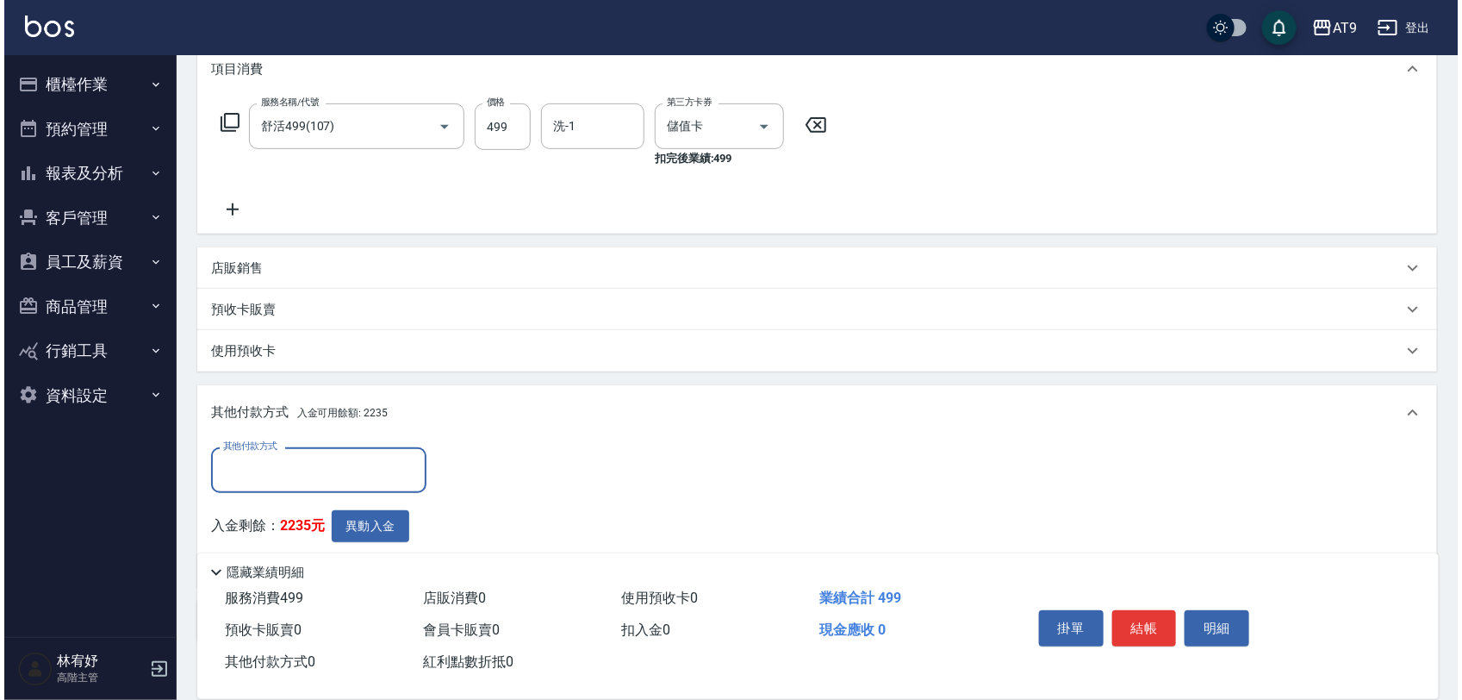
scroll to position [346, 0]
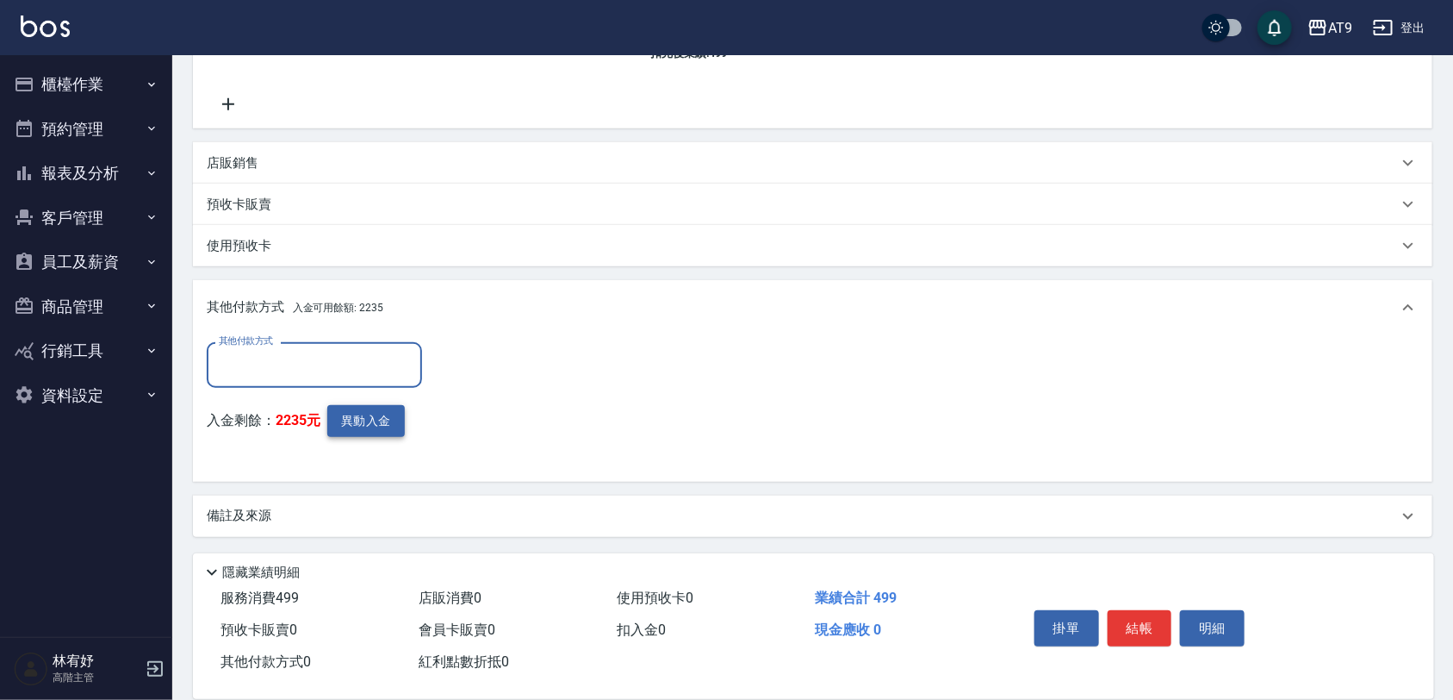
click at [347, 423] on button "異動入金" at bounding box center [366, 421] width 78 height 32
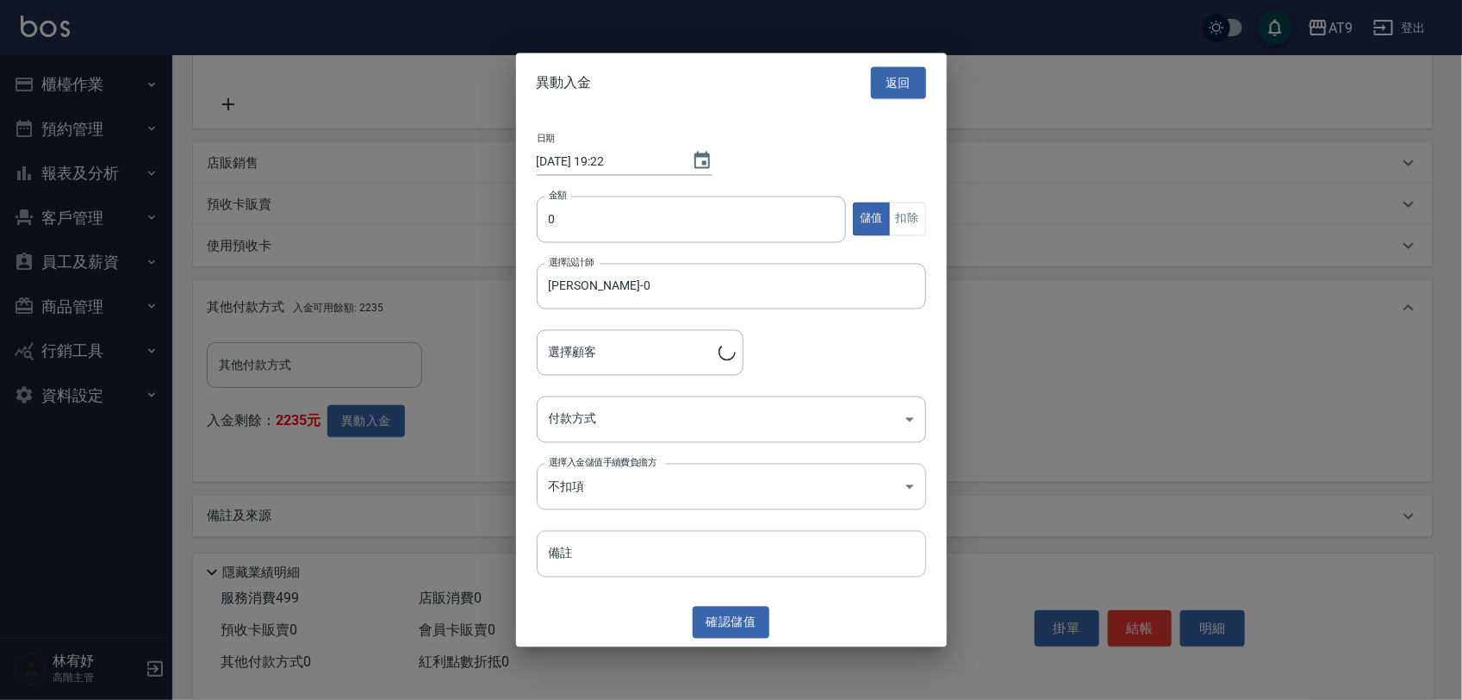
type input "[PERSON_NAME]/0928902865"
click at [633, 201] on input "0" at bounding box center [692, 219] width 310 height 47
type input "499"
click at [902, 214] on button "扣除" at bounding box center [907, 219] width 37 height 34
click at [669, 435] on body "AT9 登出 櫃檯作業 打帳單 帳單列表 掛單列表 座位開單 營業儀表板 現金收支登錄 高階收支登錄 材料自購登錄 每日結帳 排班表 現場電腦打卡 掃碼打卡 …" at bounding box center [731, 178] width 1462 height 1048
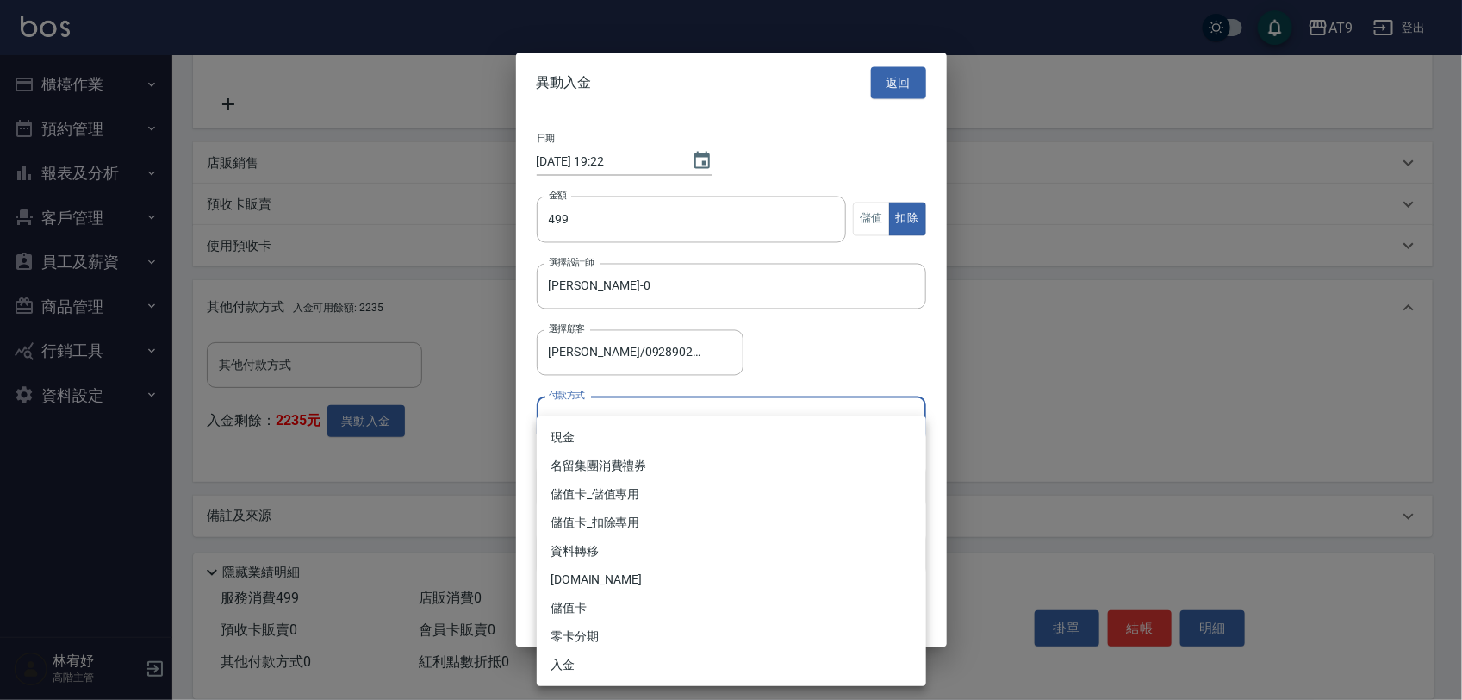
click at [669, 527] on li "儲值卡_扣除專用" at bounding box center [731, 522] width 389 height 28
type input "儲值卡_扣除專用"
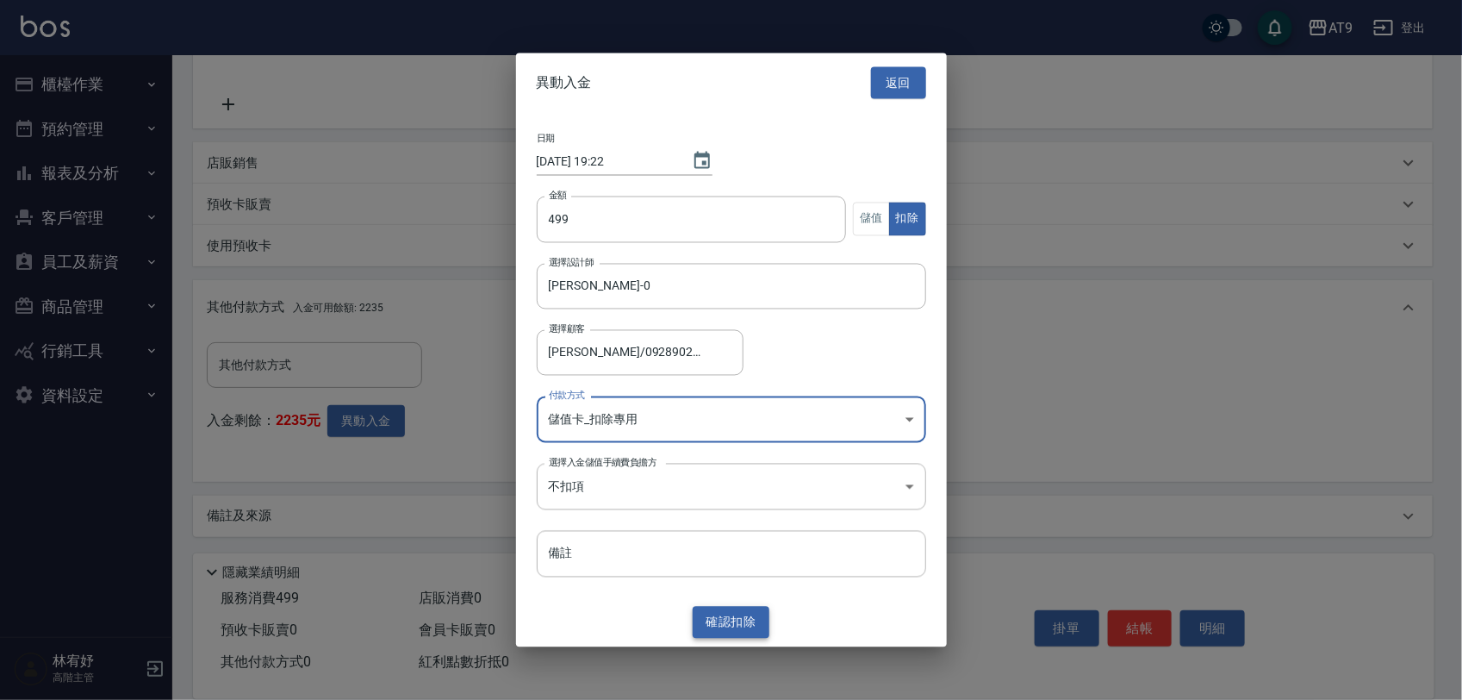
click at [731, 616] on button "確認 扣除" at bounding box center [732, 623] width 78 height 32
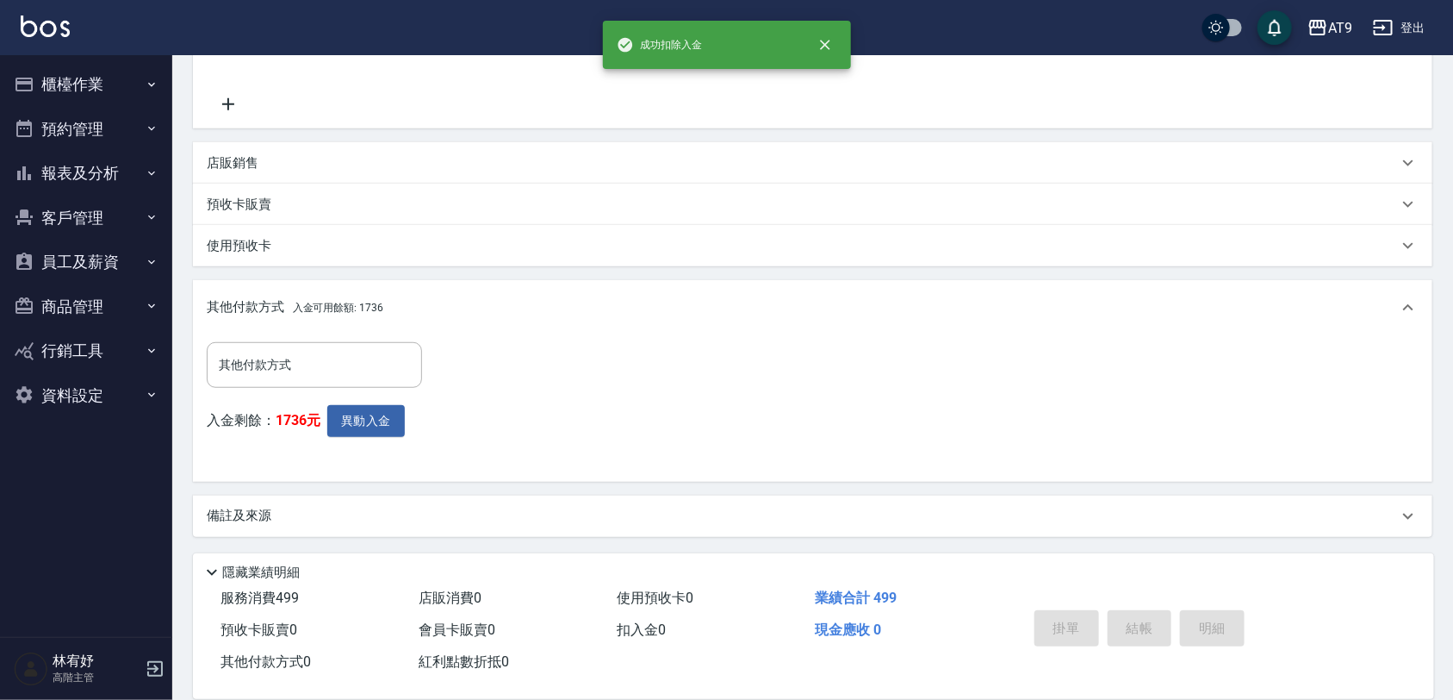
type input "[DATE] 19:22"
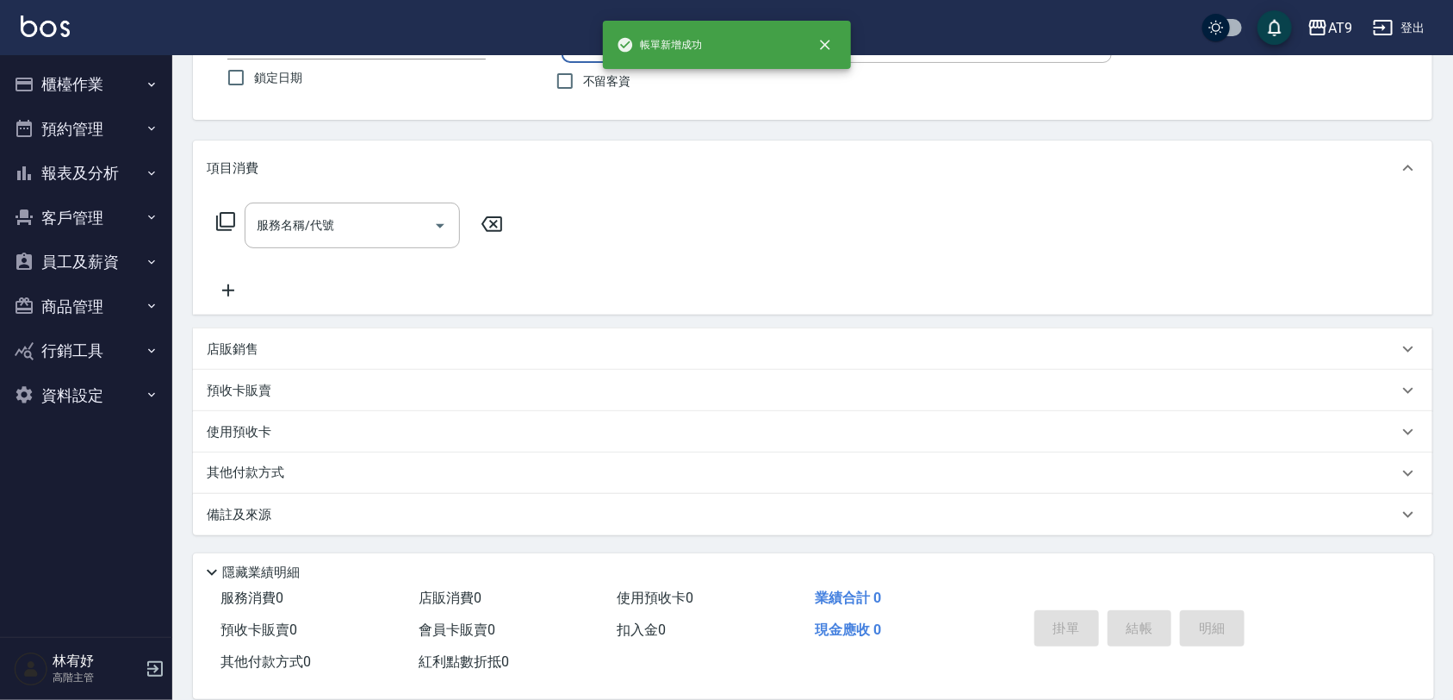
scroll to position [0, 0]
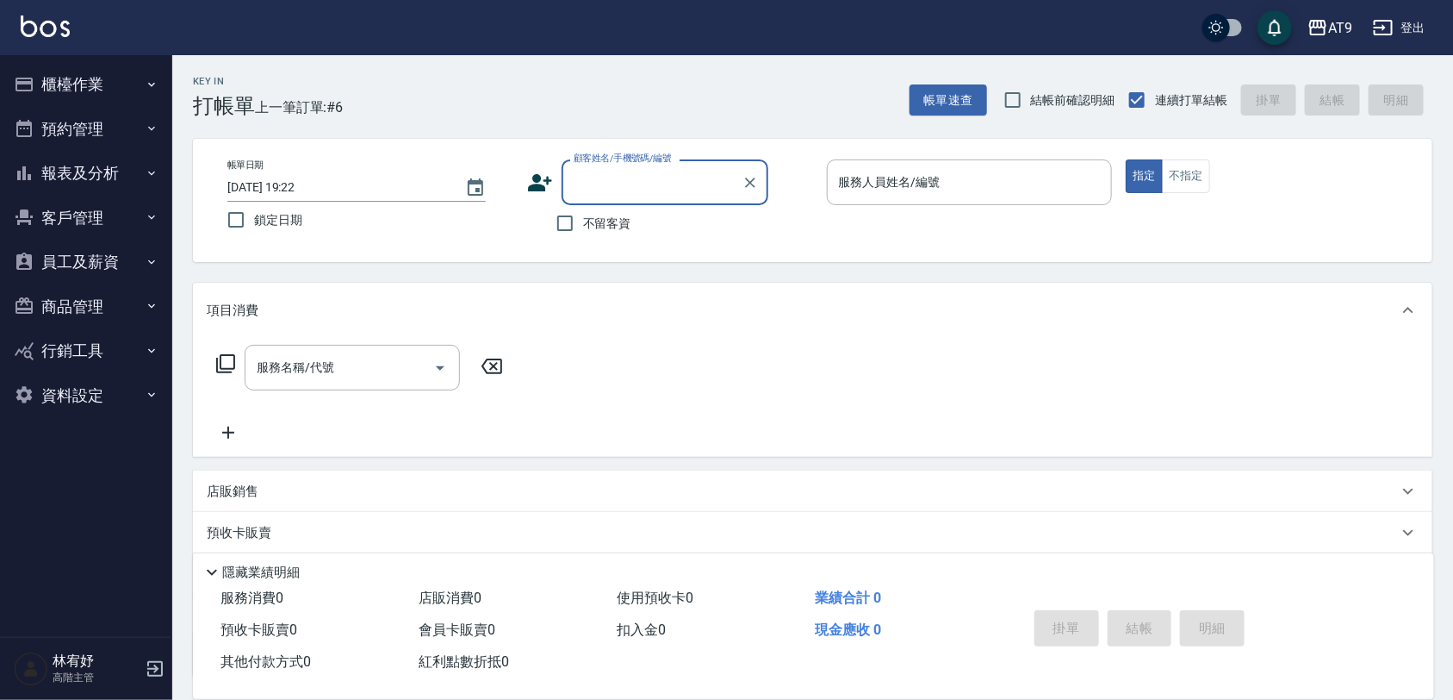
click at [610, 221] on span "不留客資" at bounding box center [607, 224] width 48 height 18
click at [583, 221] on input "不留客資" at bounding box center [565, 223] width 36 height 36
checkbox input "true"
type input "[PERSON_NAME]/0966841923/"
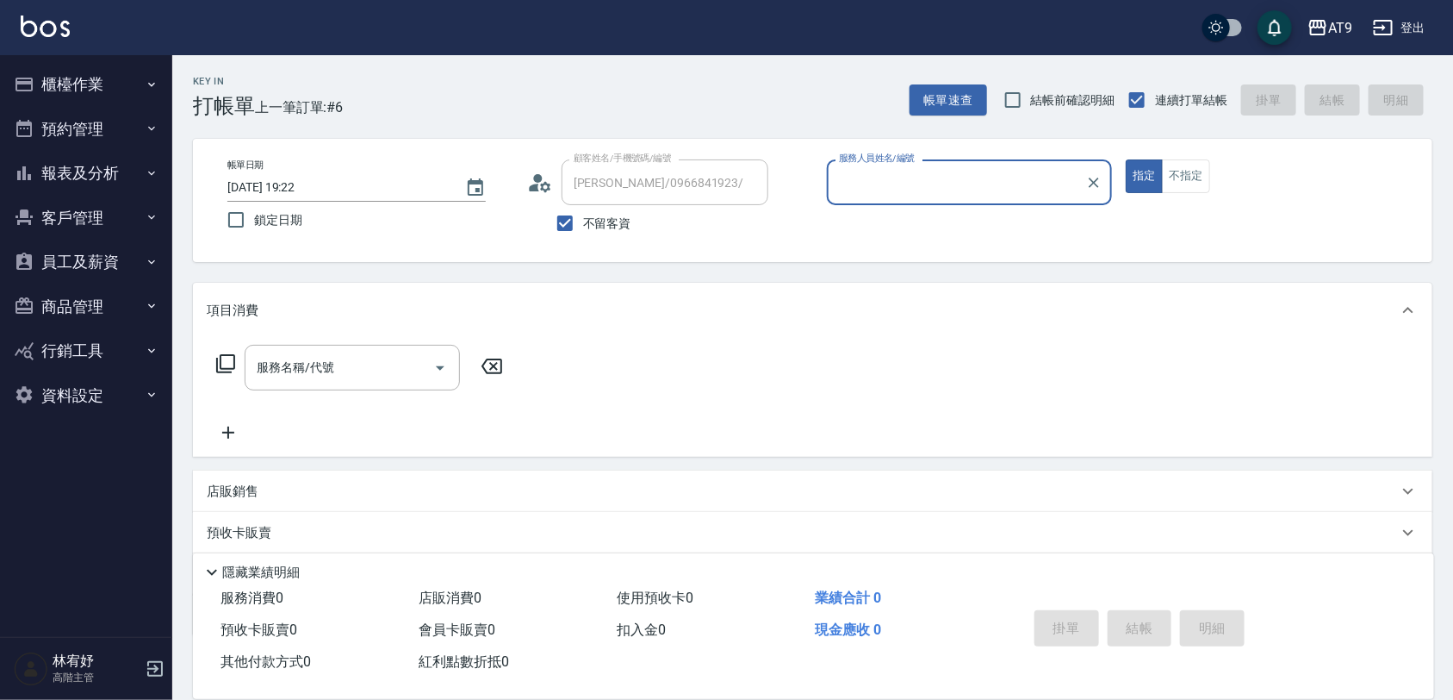
type input "FANNY-3"
click at [617, 234] on label "不留客資" at bounding box center [589, 223] width 84 height 36
click at [583, 234] on input "不留客資" at bounding box center [565, 223] width 36 height 36
checkbox input "false"
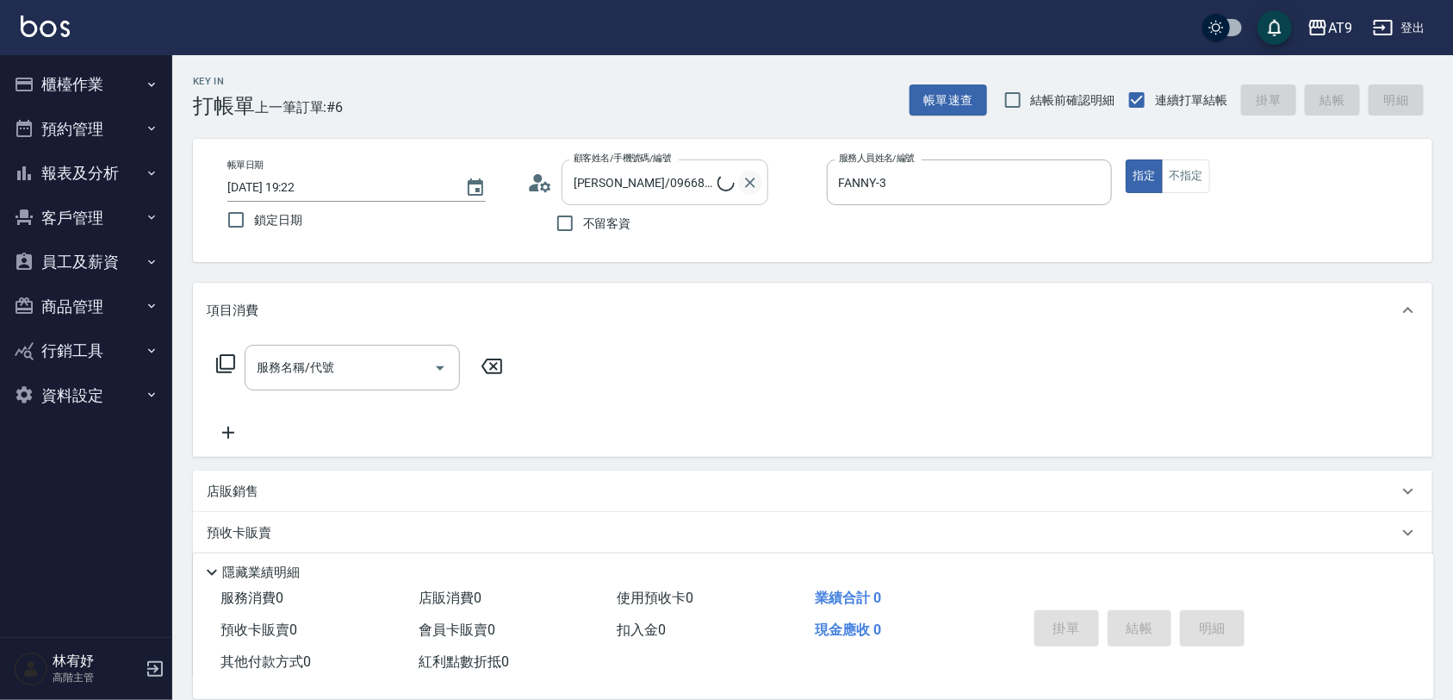
click at [744, 182] on icon "Clear" at bounding box center [750, 182] width 17 height 17
type input "[PERSON_NAME]-1"
click at [613, 228] on span "不留客資" at bounding box center [607, 224] width 48 height 18
click at [583, 228] on input "不留客資" at bounding box center [565, 223] width 36 height 36
checkbox input "true"
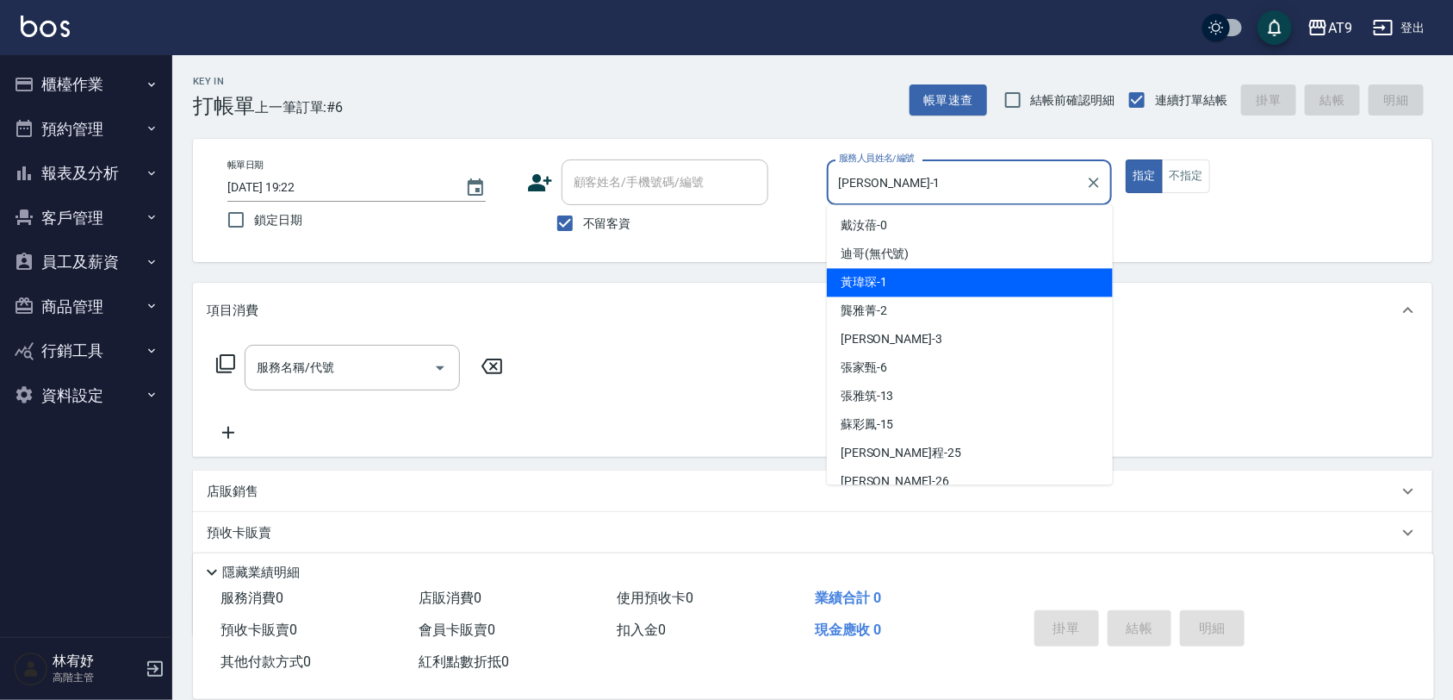
click at [700, 183] on div "帳單日期 [DATE] 19:22 鎖定日期 顧客姓名/手機號碼/編號 顧客姓名/手機號碼/編號 不留客資 服務人員姓名/編號 [PERSON_NAME]-1…" at bounding box center [813, 200] width 1198 height 82
type input "[PERSON_NAME]-2"
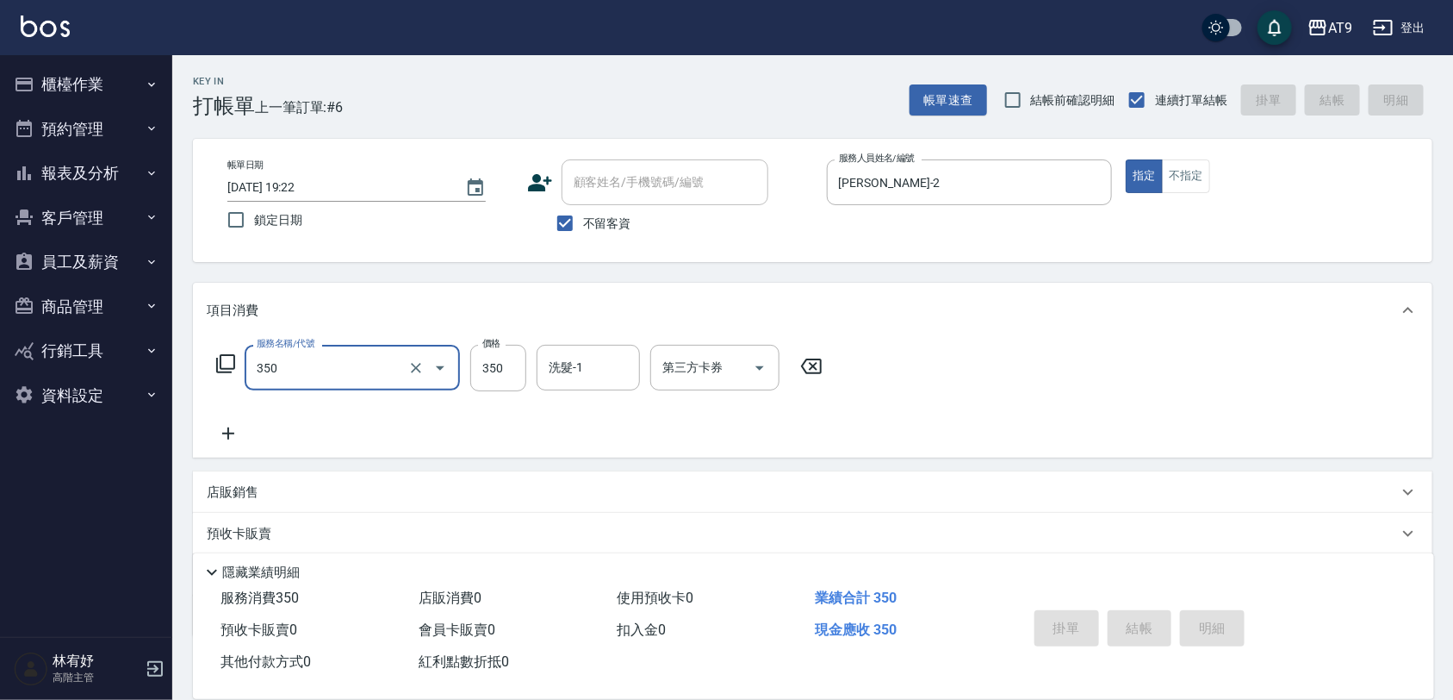
type input "350"
